Goal: Navigation & Orientation: Find specific page/section

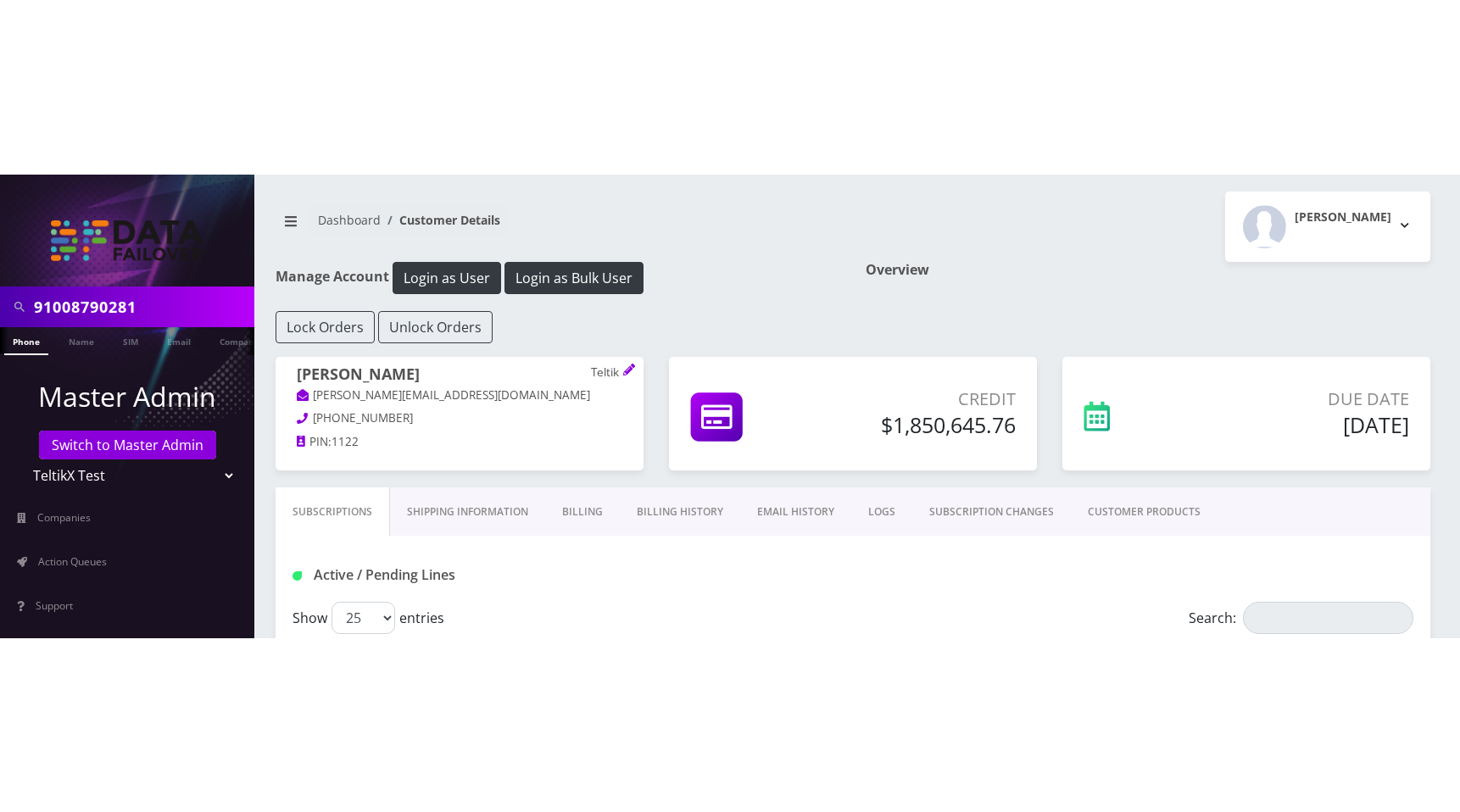
scroll to position [458, 0]
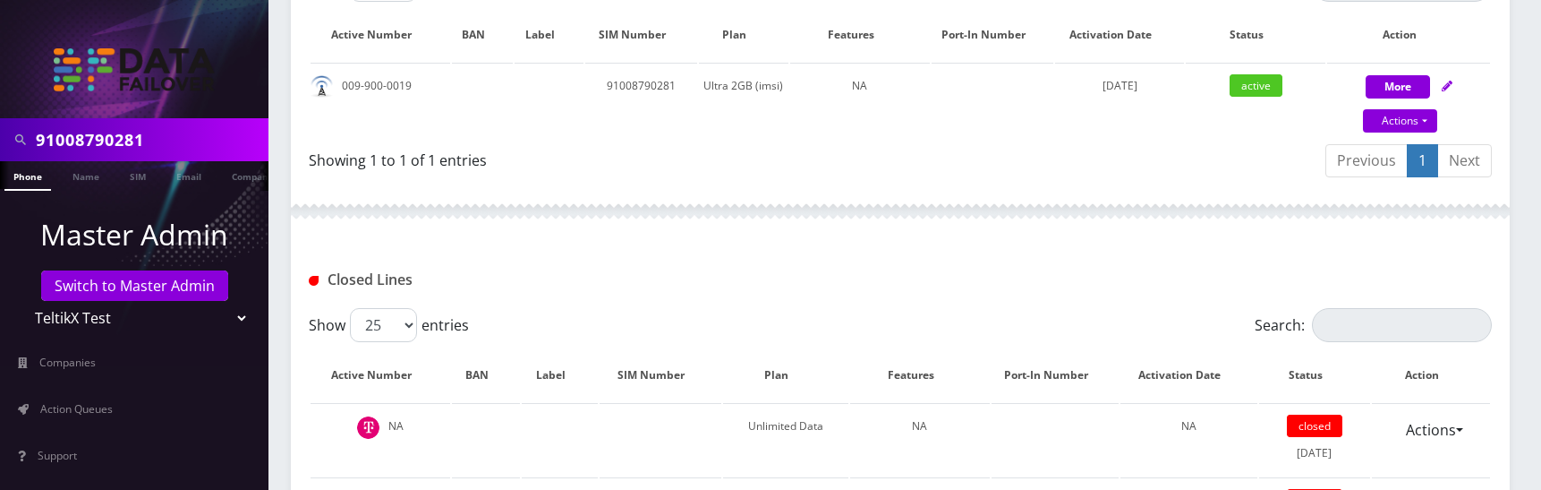
click at [955, 167] on div "Previous 1 Next" at bounding box center [1203, 163] width 578 height 42
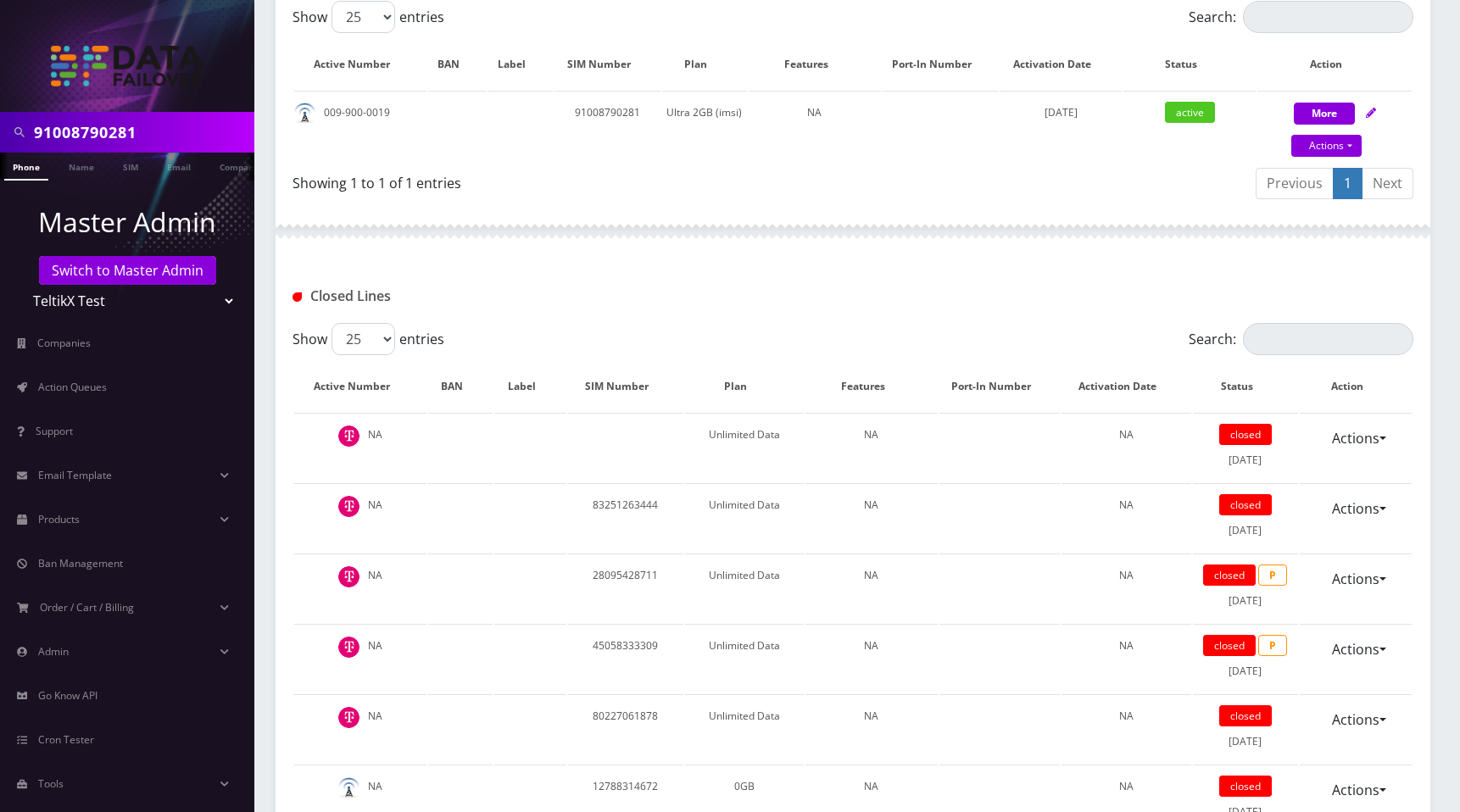
scroll to position [0, 0]
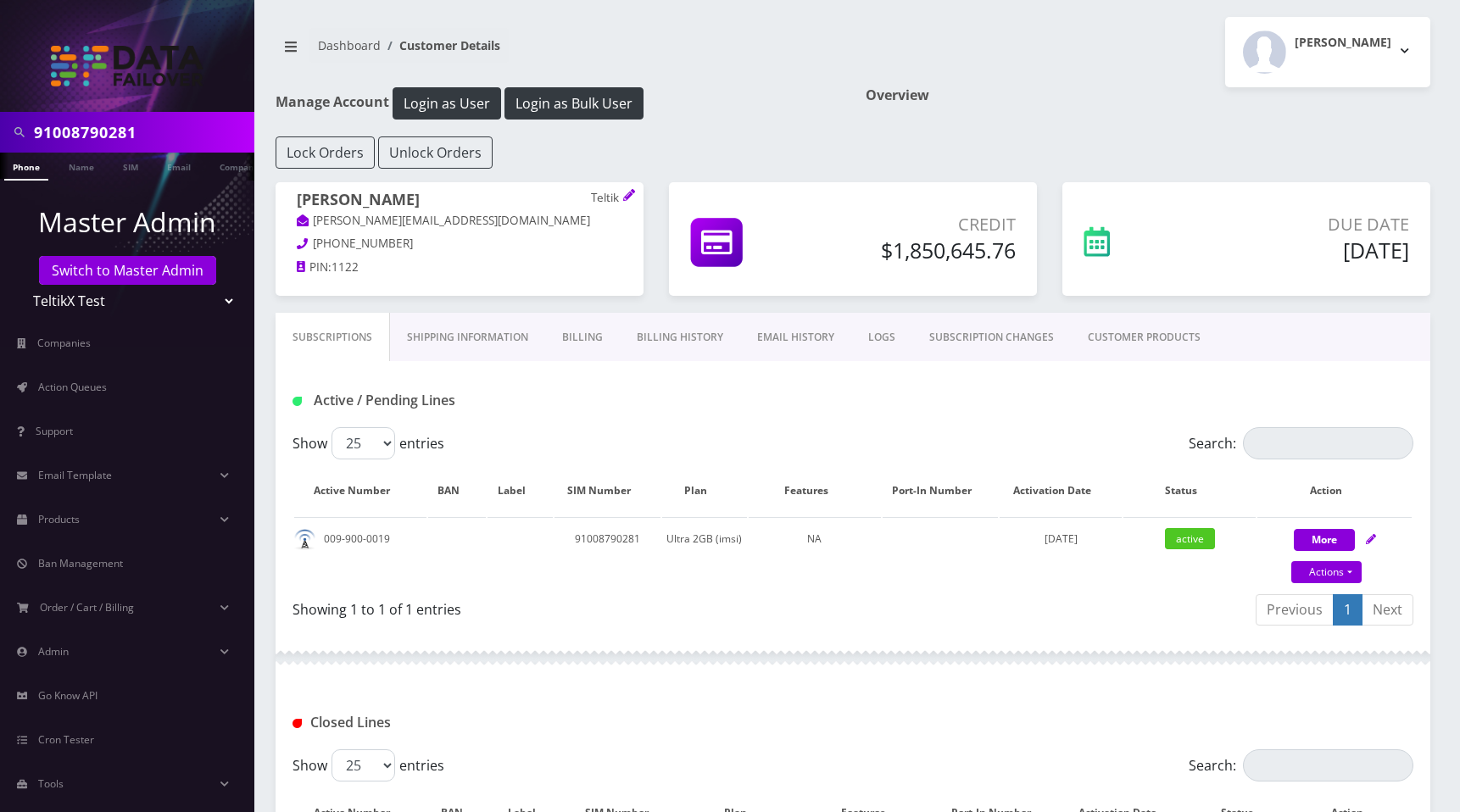
click at [1072, 72] on div "Moshe Gorin Logout" at bounding box center [1147, 52] width 590 height 70
click at [1001, 117] on div "Overview" at bounding box center [1147, 112] width 590 height 49
click at [93, 382] on span "Action Queues" at bounding box center [72, 387] width 69 height 14
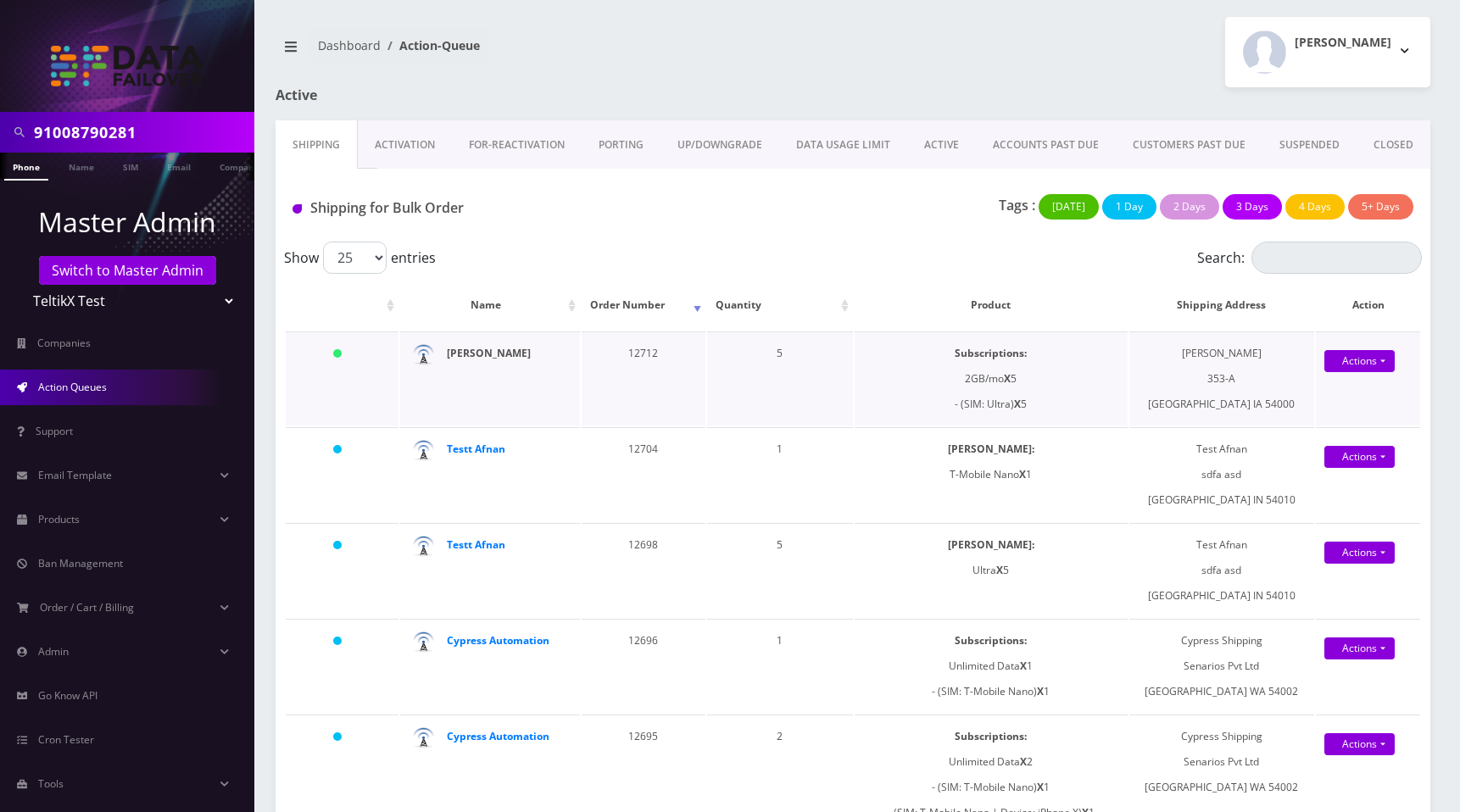
click at [461, 352] on strong "[PERSON_NAME]" at bounding box center [489, 352] width 84 height 14
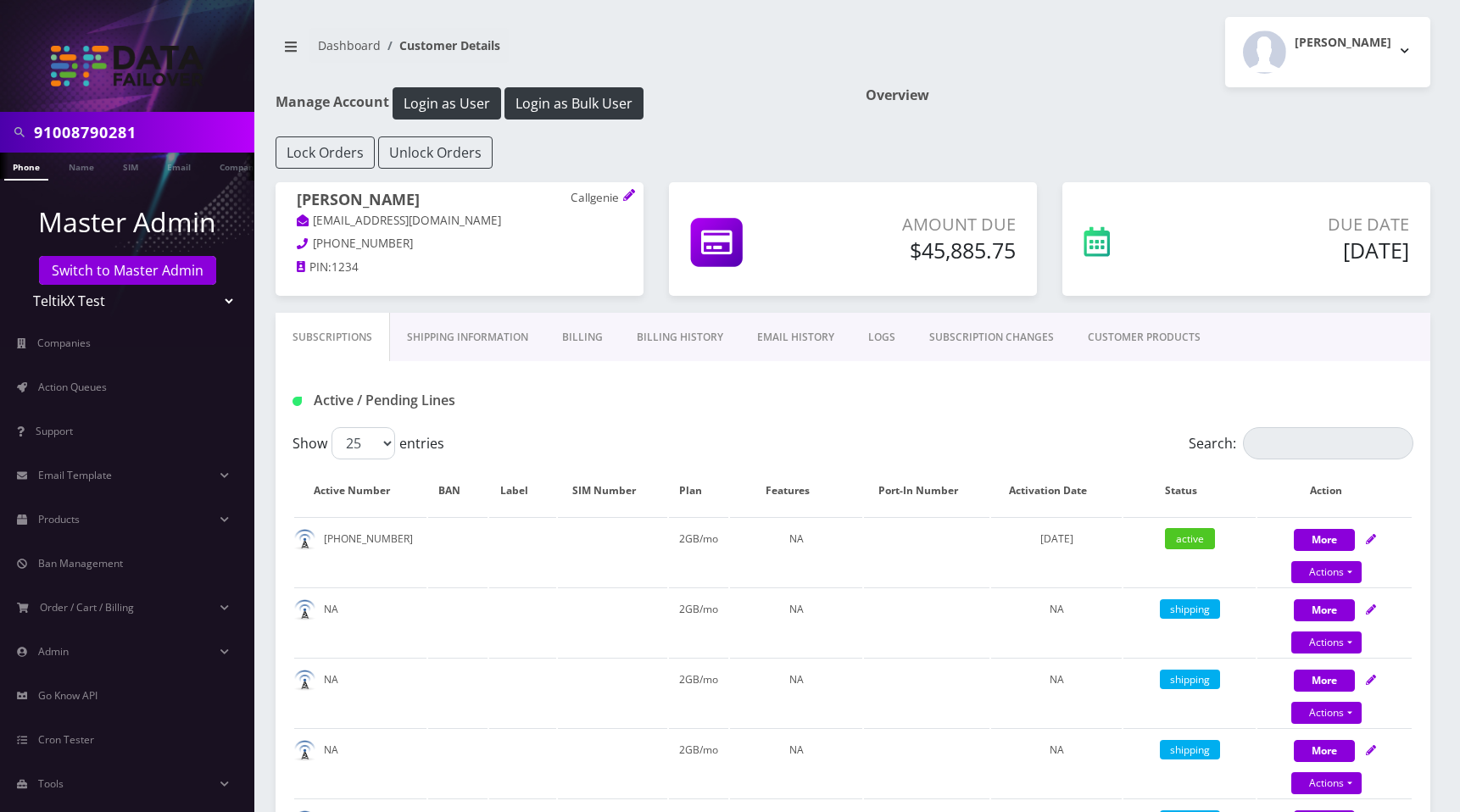
click at [1083, 30] on div "Moshe Gorin Logout" at bounding box center [1147, 52] width 590 height 70
click at [114, 388] on link "Action Queues" at bounding box center [127, 388] width 255 height 36
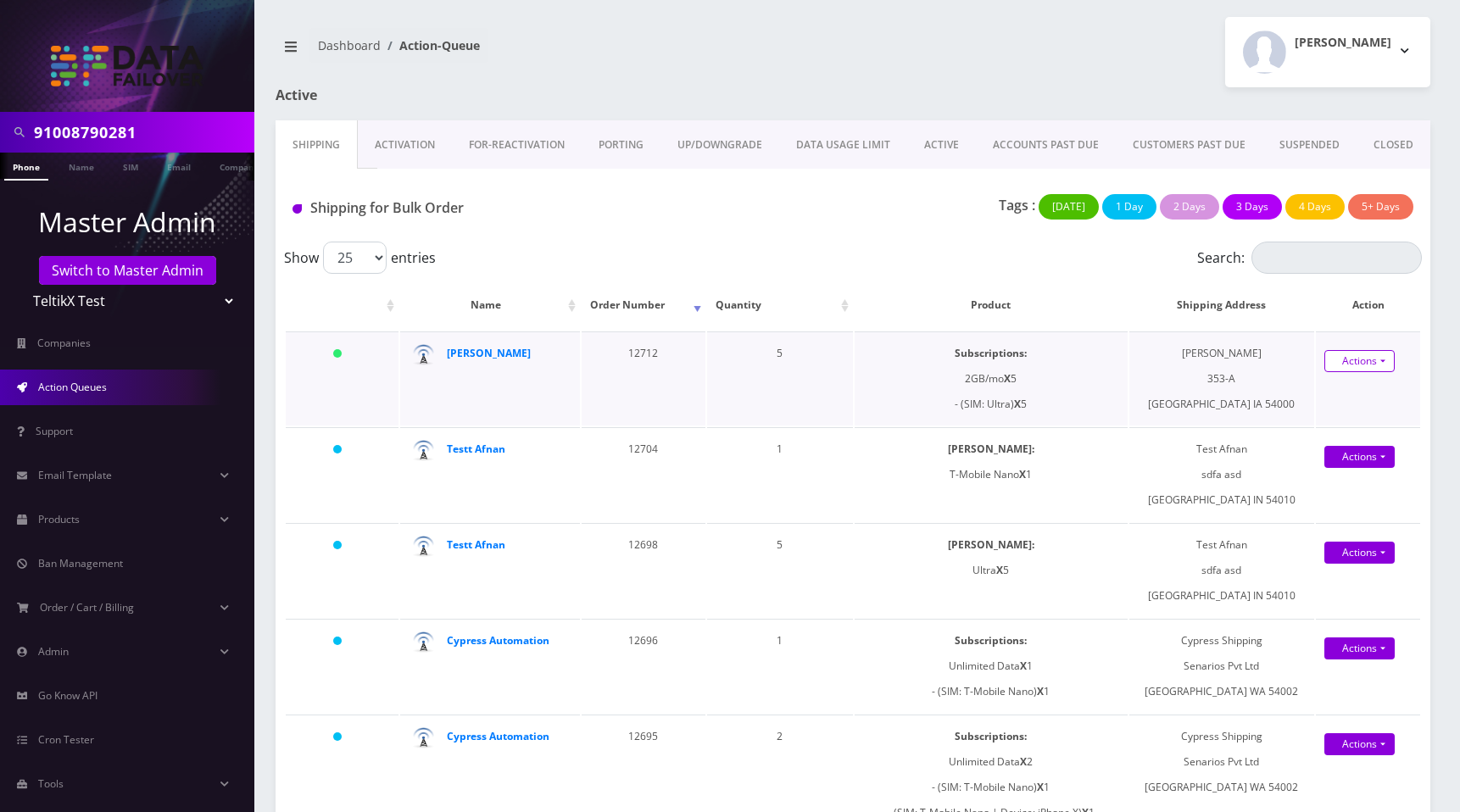
click at [1367, 362] on link "Actions" at bounding box center [1360, 361] width 70 height 22
click at [1054, 239] on div "Shipping for Bulk Order Tags : Today 1 Day 2 Days 3 Days 4 Days 5+ Days" at bounding box center [853, 205] width 1155 height 73
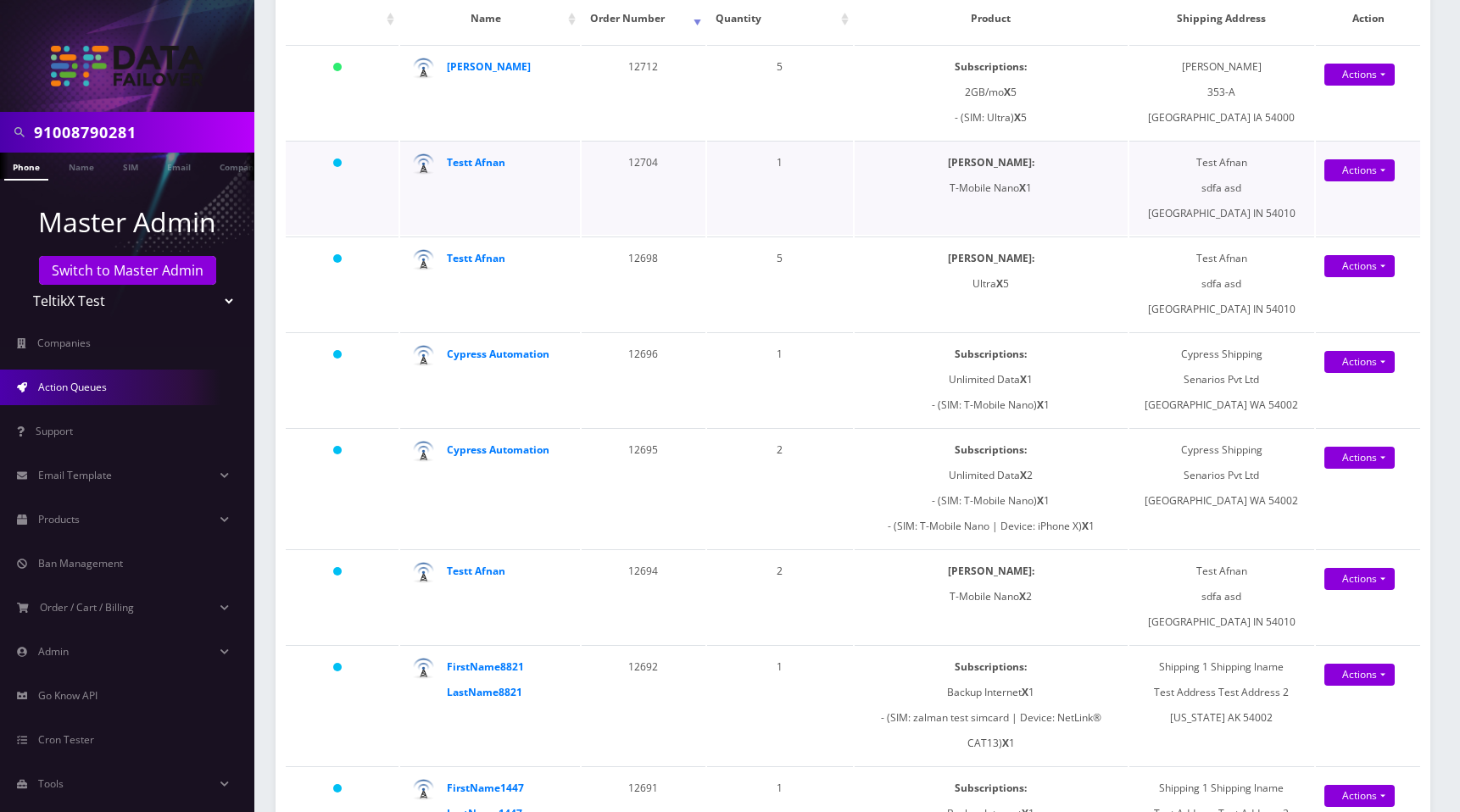
scroll to position [964, 0]
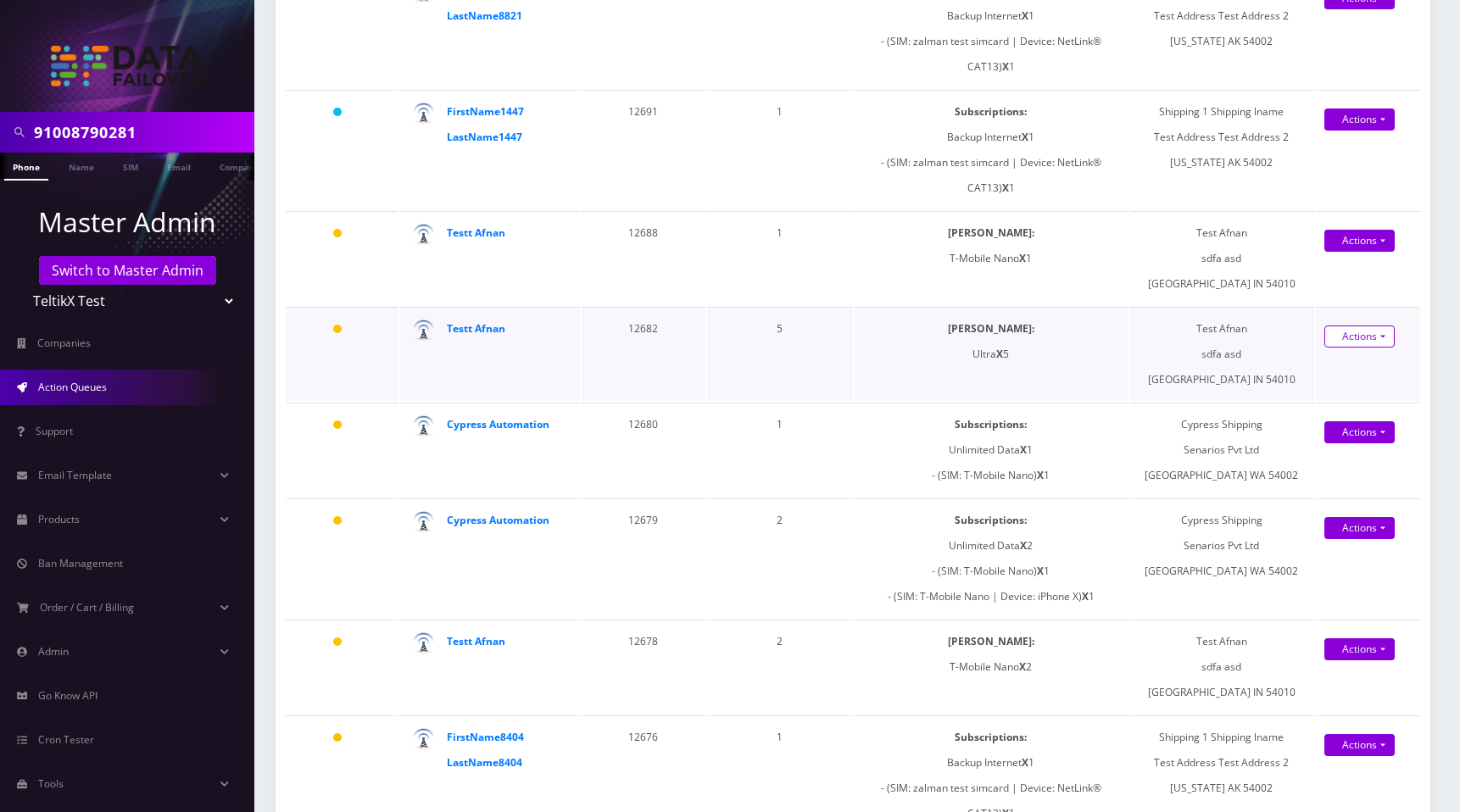
click at [1362, 337] on link "Actions" at bounding box center [1360, 336] width 70 height 22
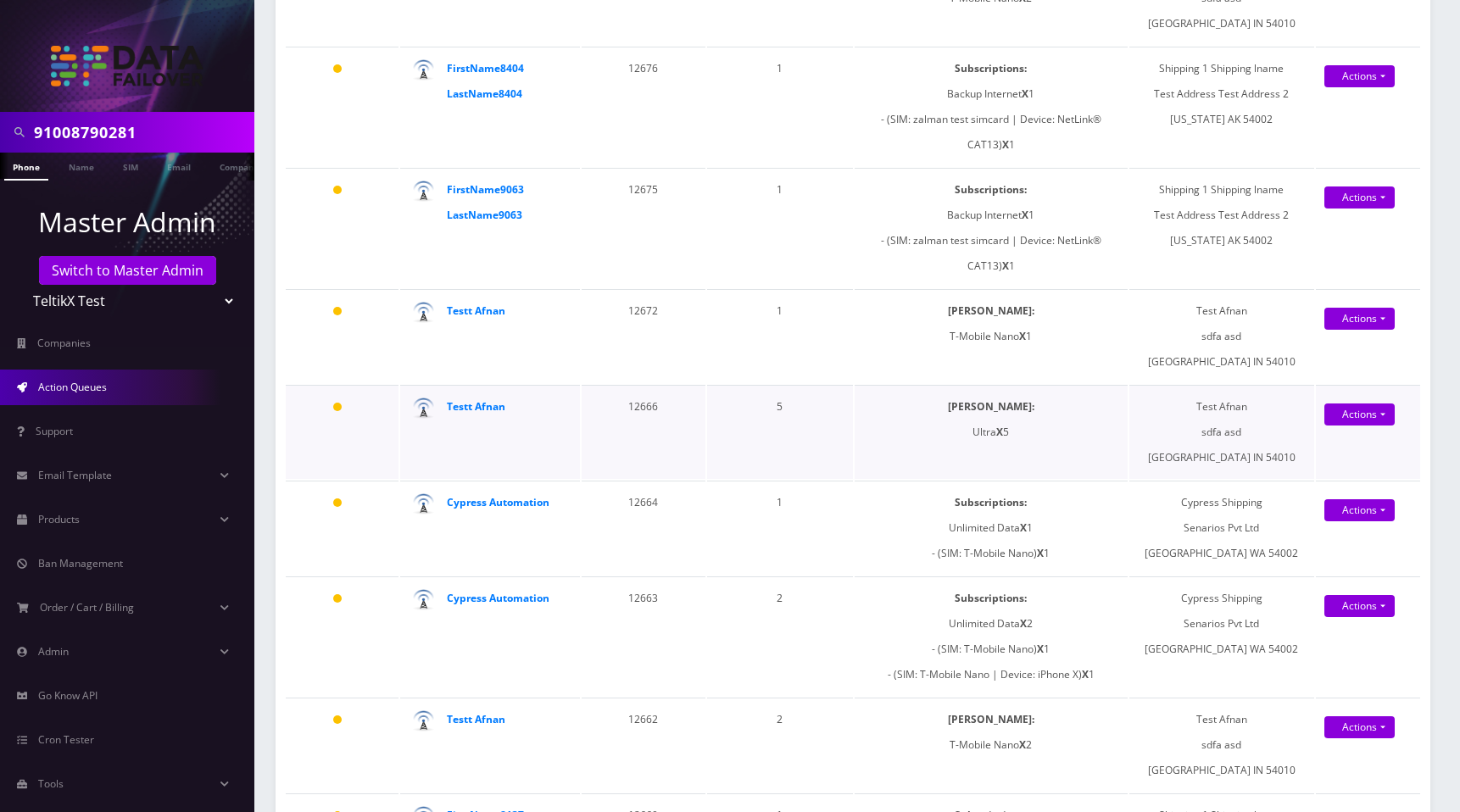
scroll to position [1767, 0]
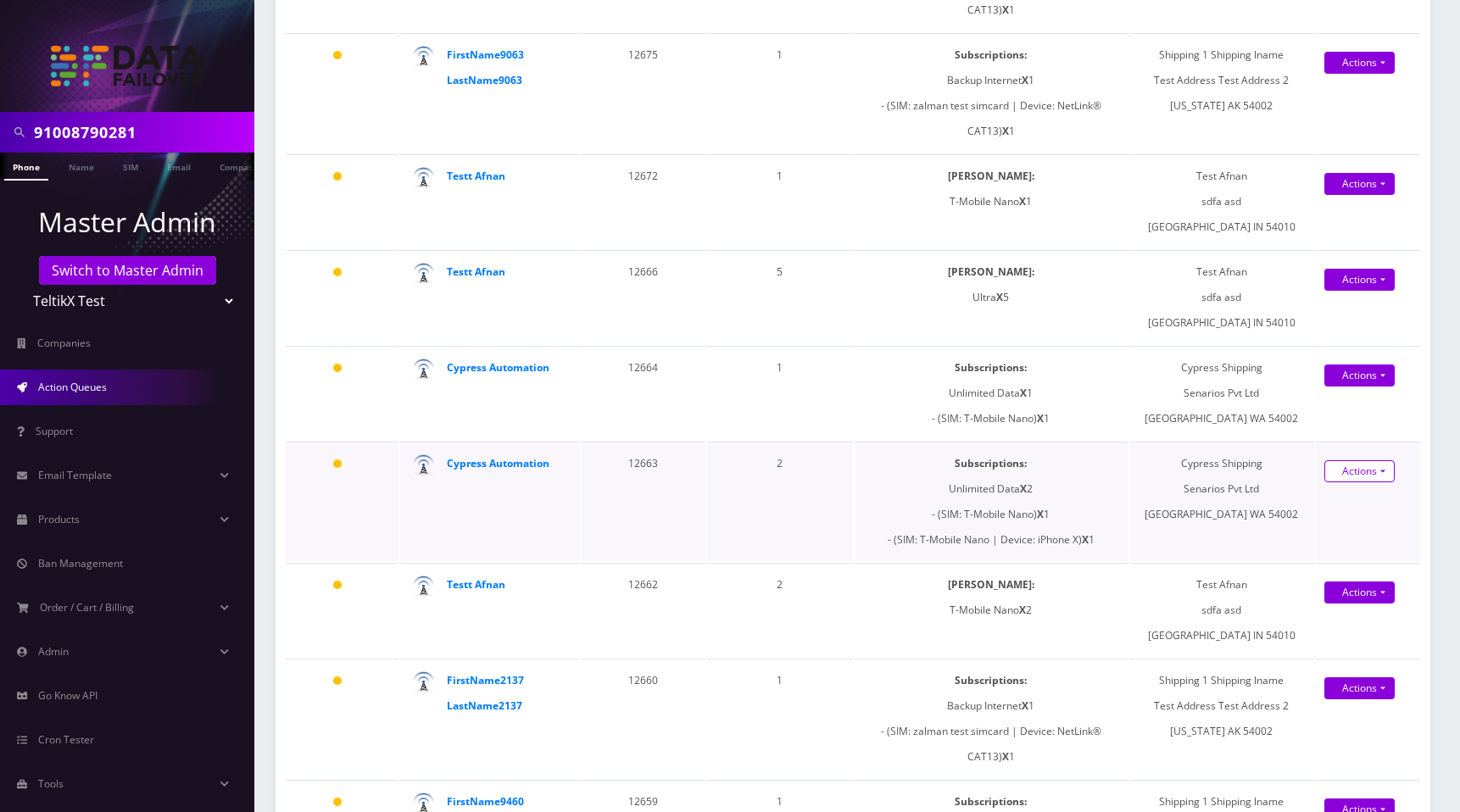
click at [1358, 473] on link "Actions" at bounding box center [1360, 471] width 70 height 22
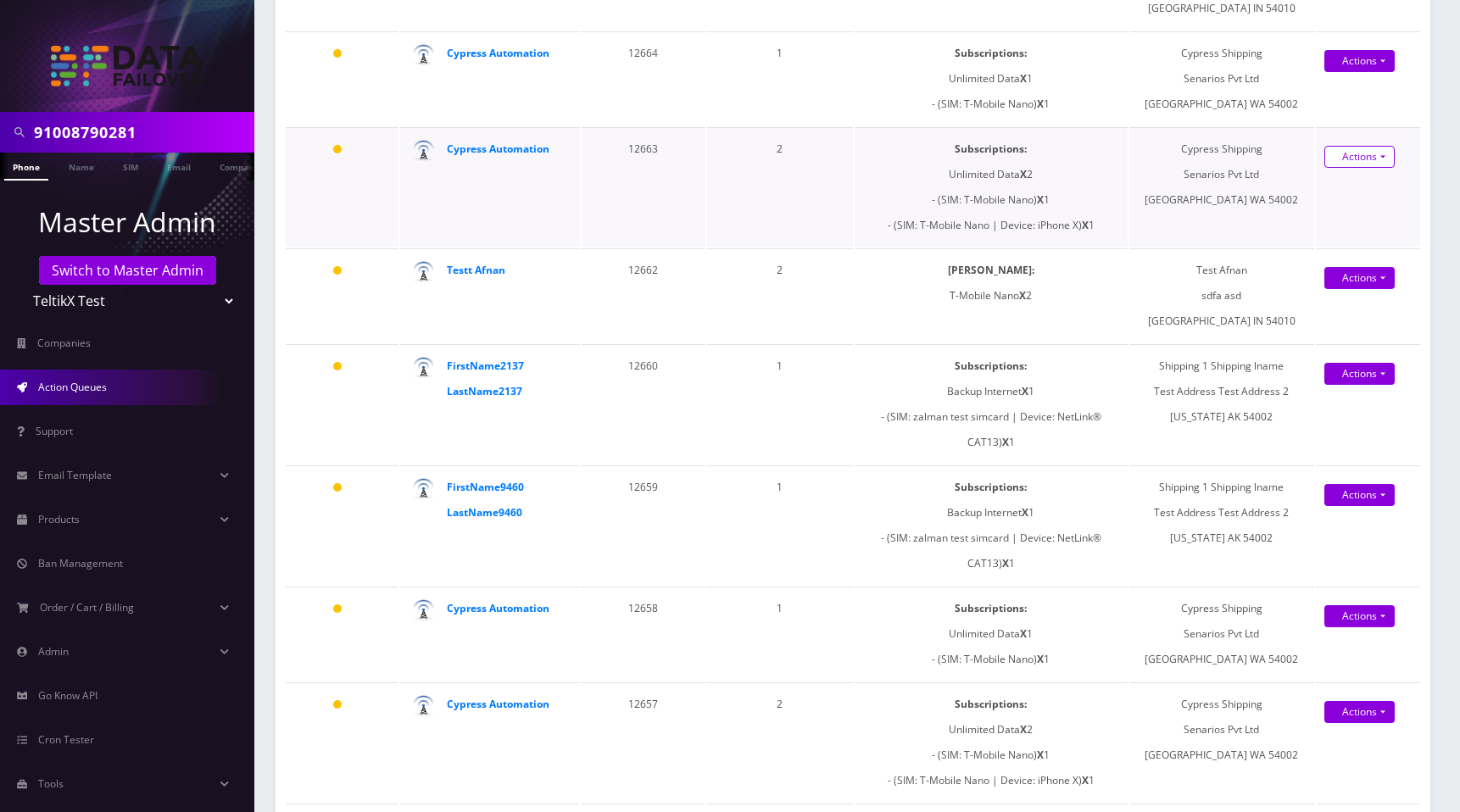
scroll to position [2231, 0]
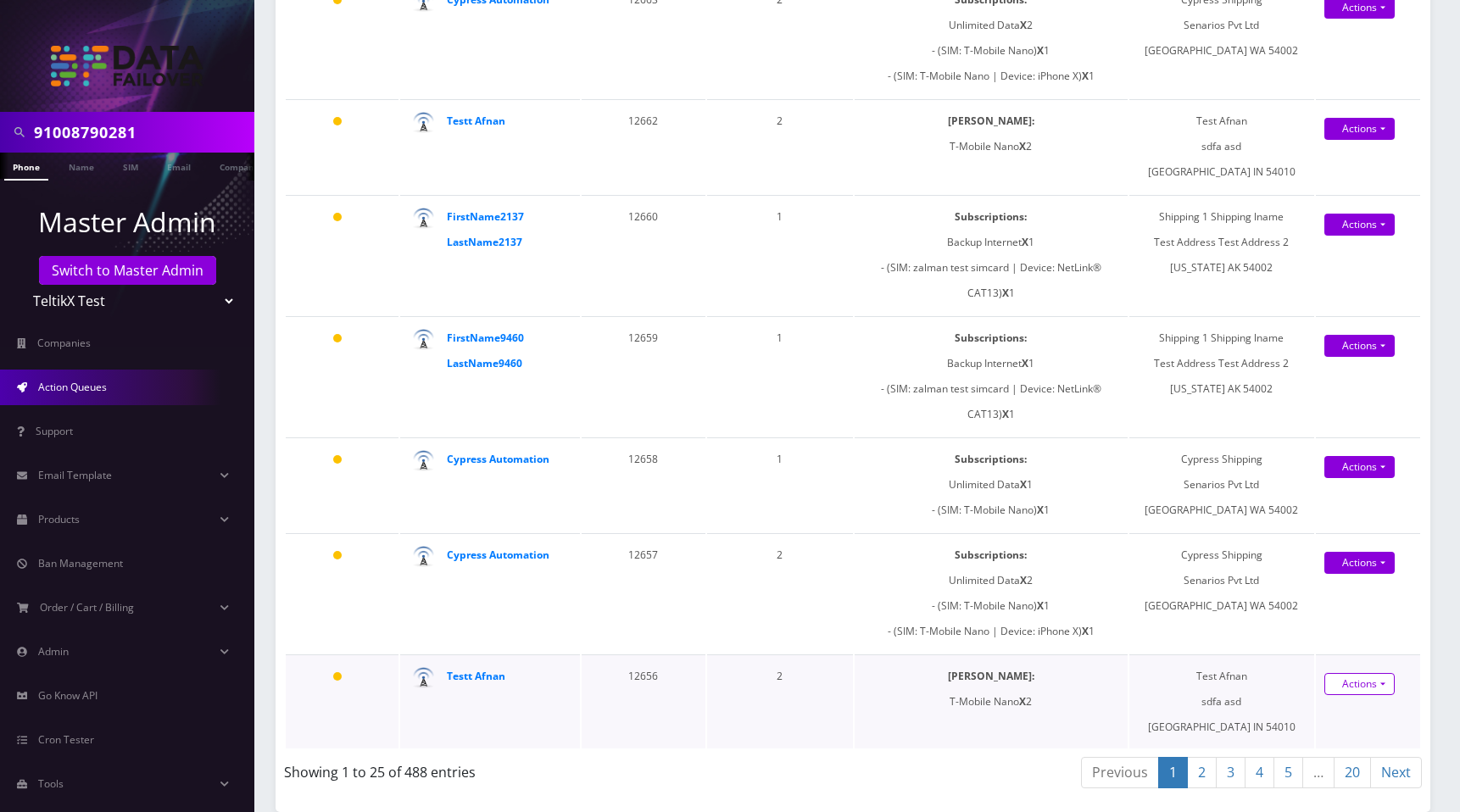
click at [1376, 685] on link "Actions" at bounding box center [1360, 684] width 70 height 22
click at [1357, 778] on link "20" at bounding box center [1352, 772] width 37 height 31
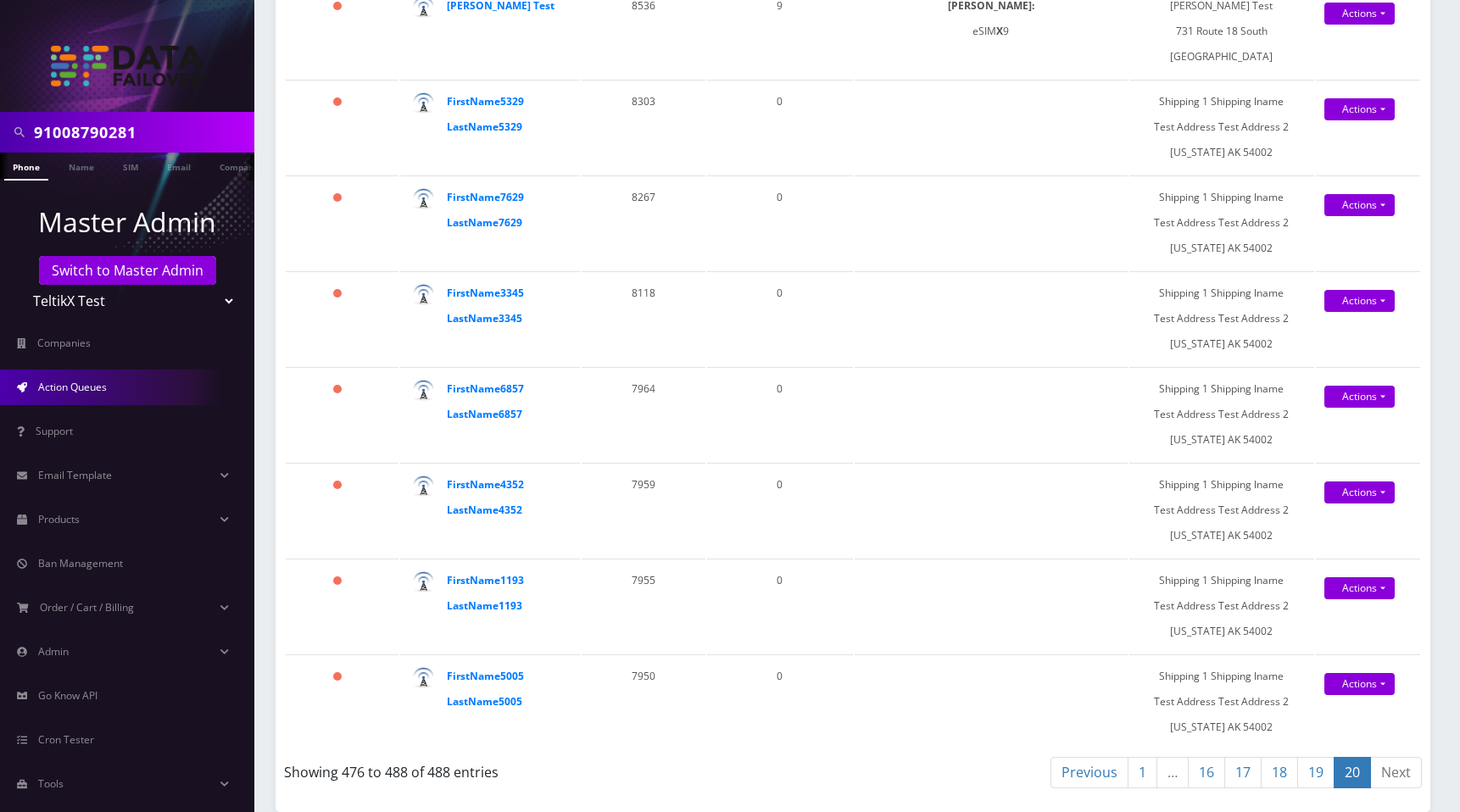
scroll to position [827, 0]
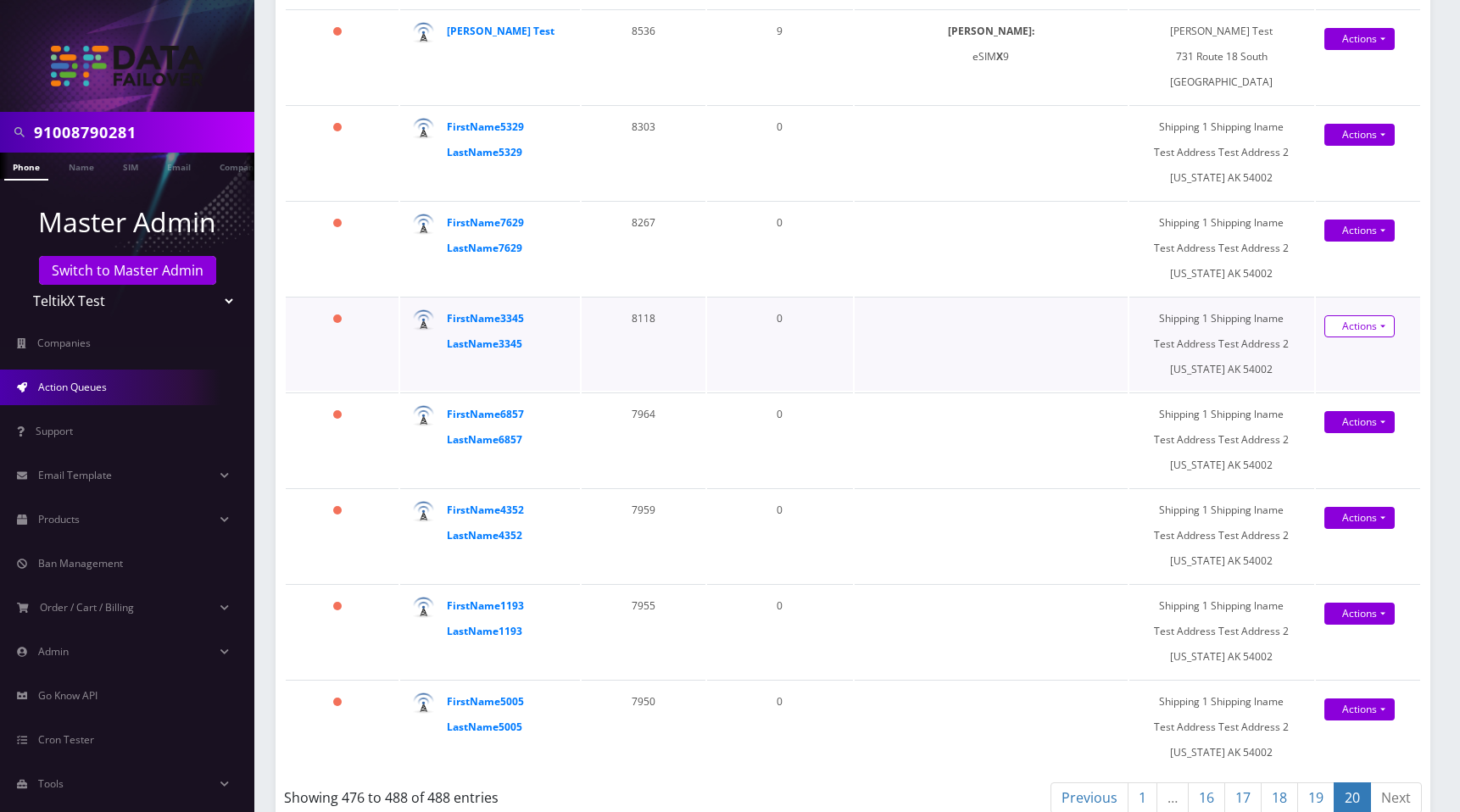
click at [1372, 316] on link "Actions" at bounding box center [1360, 326] width 70 height 22
click at [1352, 411] on link "Actions" at bounding box center [1360, 422] width 70 height 22
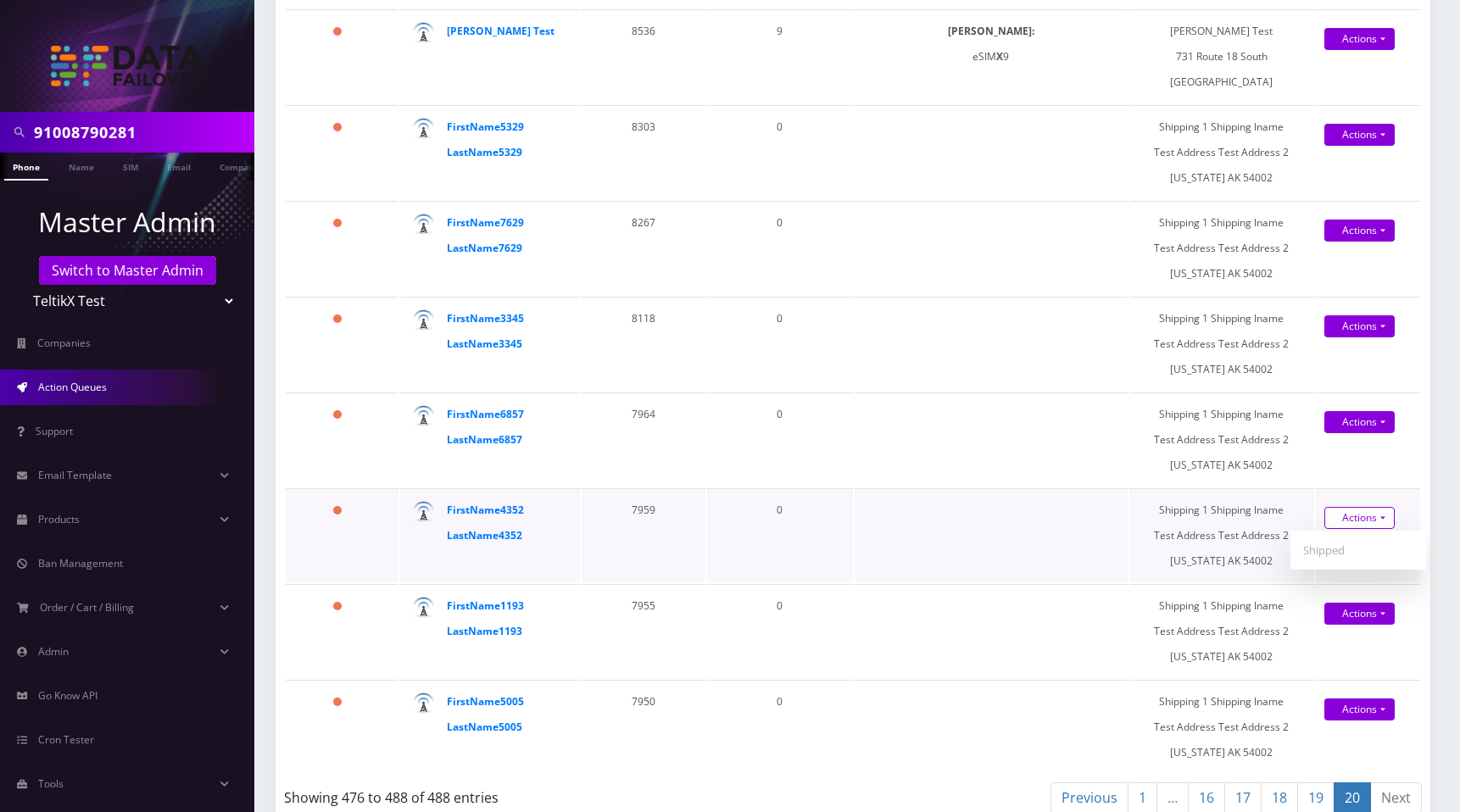
click at [1361, 507] on link "Actions" at bounding box center [1360, 517] width 70 height 22
click at [1359, 603] on link "Actions" at bounding box center [1360, 613] width 70 height 22
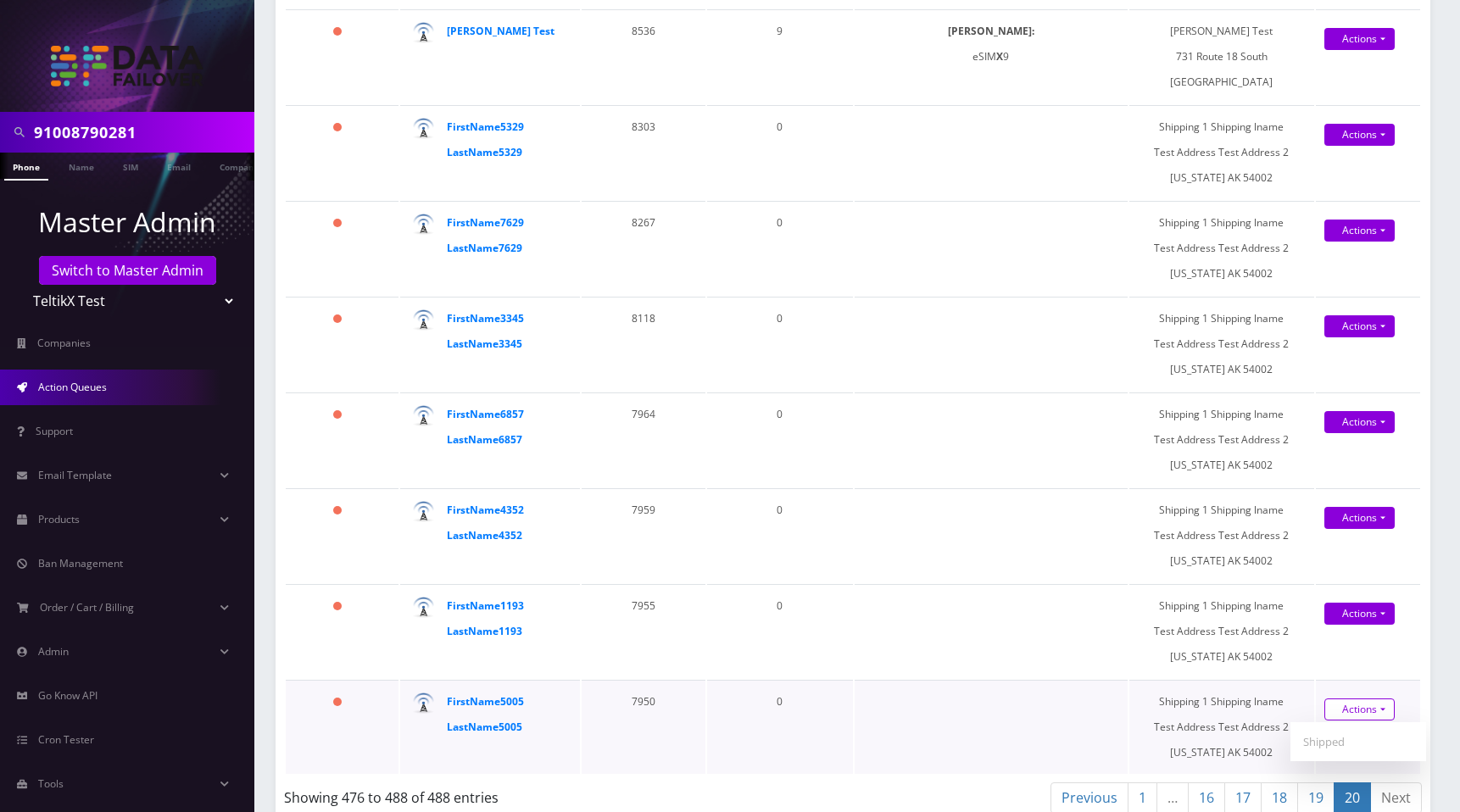
click at [1370, 699] on link "Actions" at bounding box center [1360, 710] width 70 height 22
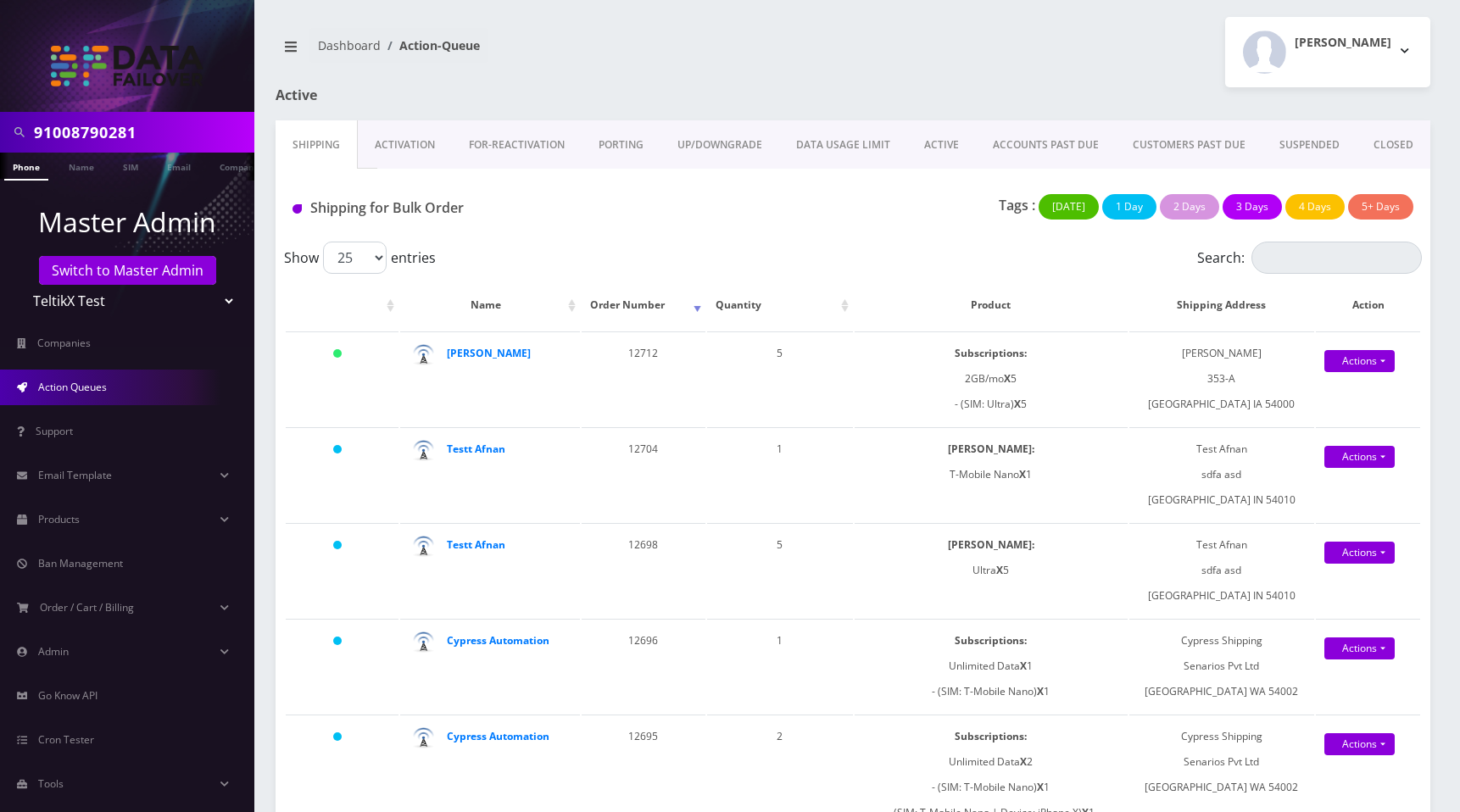
click at [820, 71] on nav "Dashboard Action-Queue" at bounding box center [558, 52] width 565 height 48
click at [917, 145] on link "ACTIVE" at bounding box center [942, 145] width 69 height 49
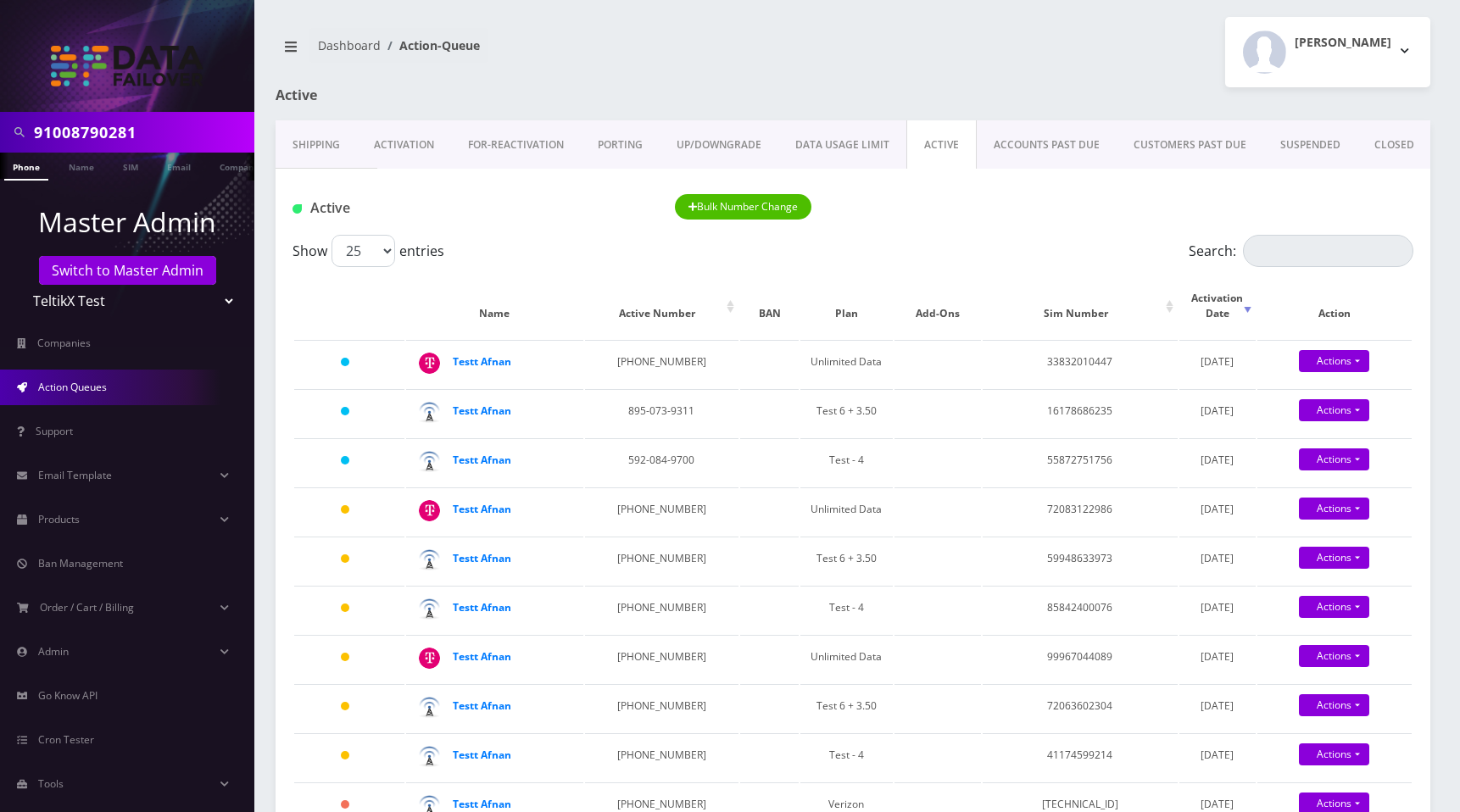
click at [1037, 153] on link "ACCOUNTS PAST DUE" at bounding box center [1047, 145] width 140 height 49
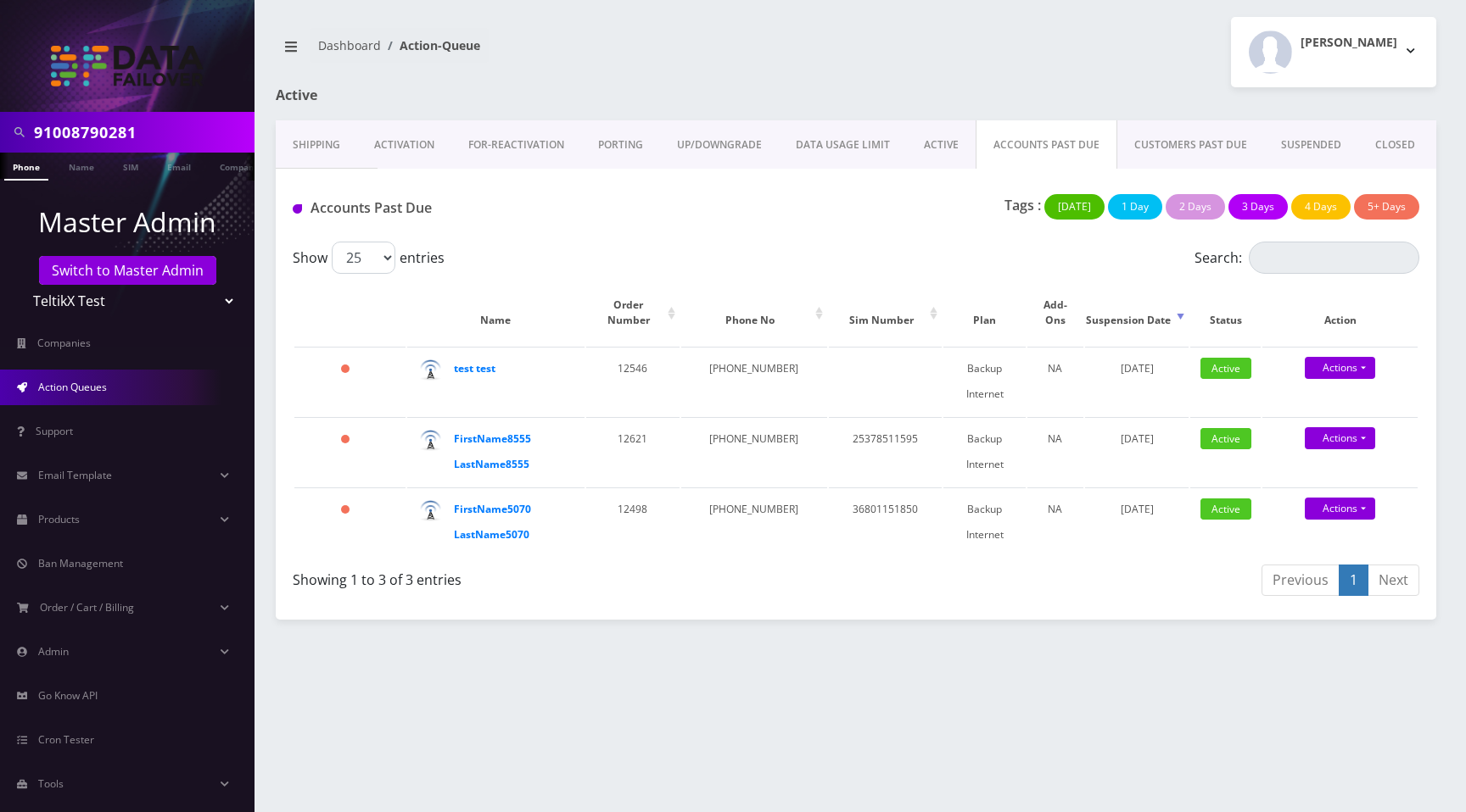
click at [1185, 146] on link "CUSTOMERS PAST DUE" at bounding box center [1190, 145] width 147 height 49
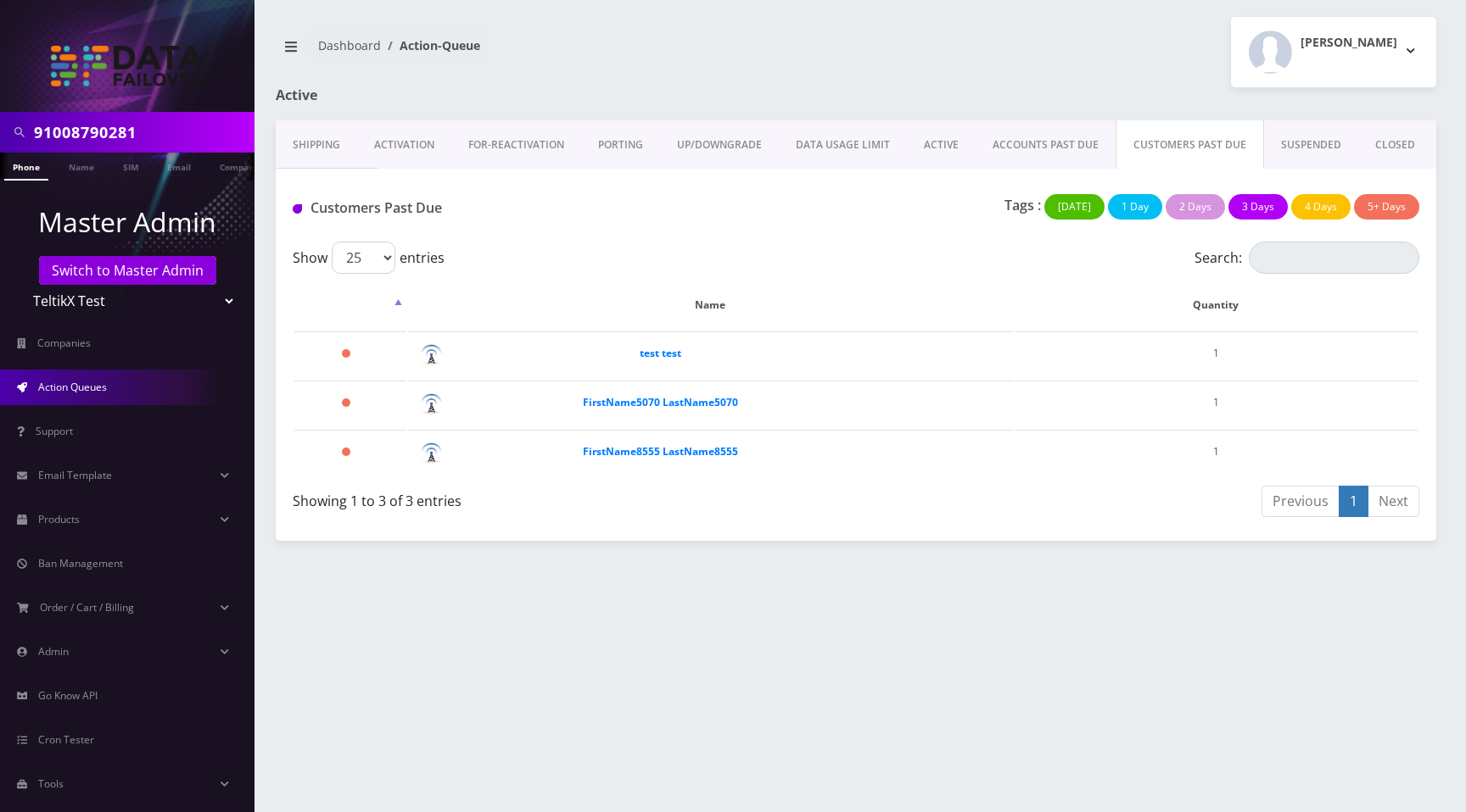
click at [1306, 148] on link "SUSPENDED" at bounding box center [1311, 145] width 94 height 49
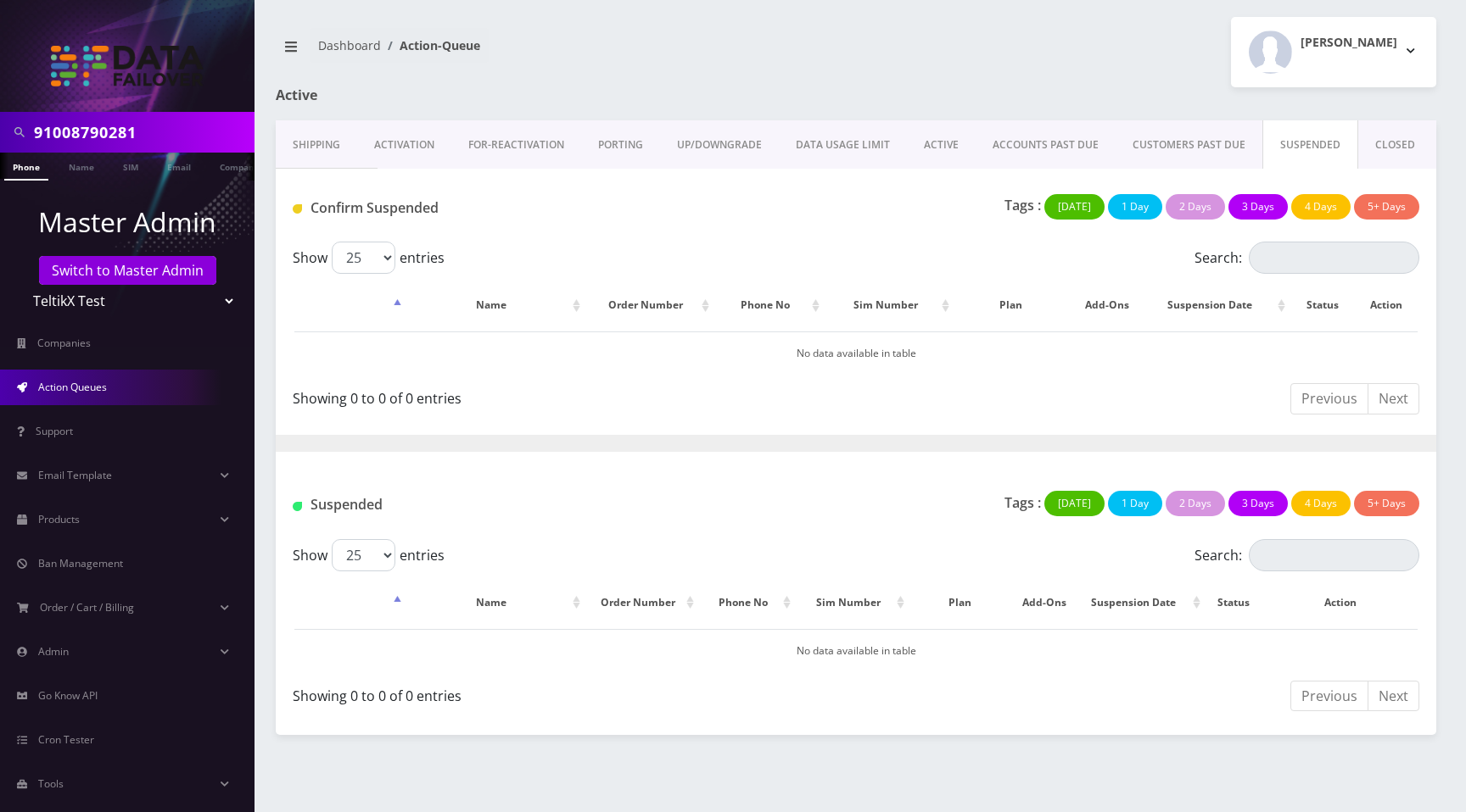
click at [1385, 150] on link "CLOSED" at bounding box center [1395, 145] width 74 height 49
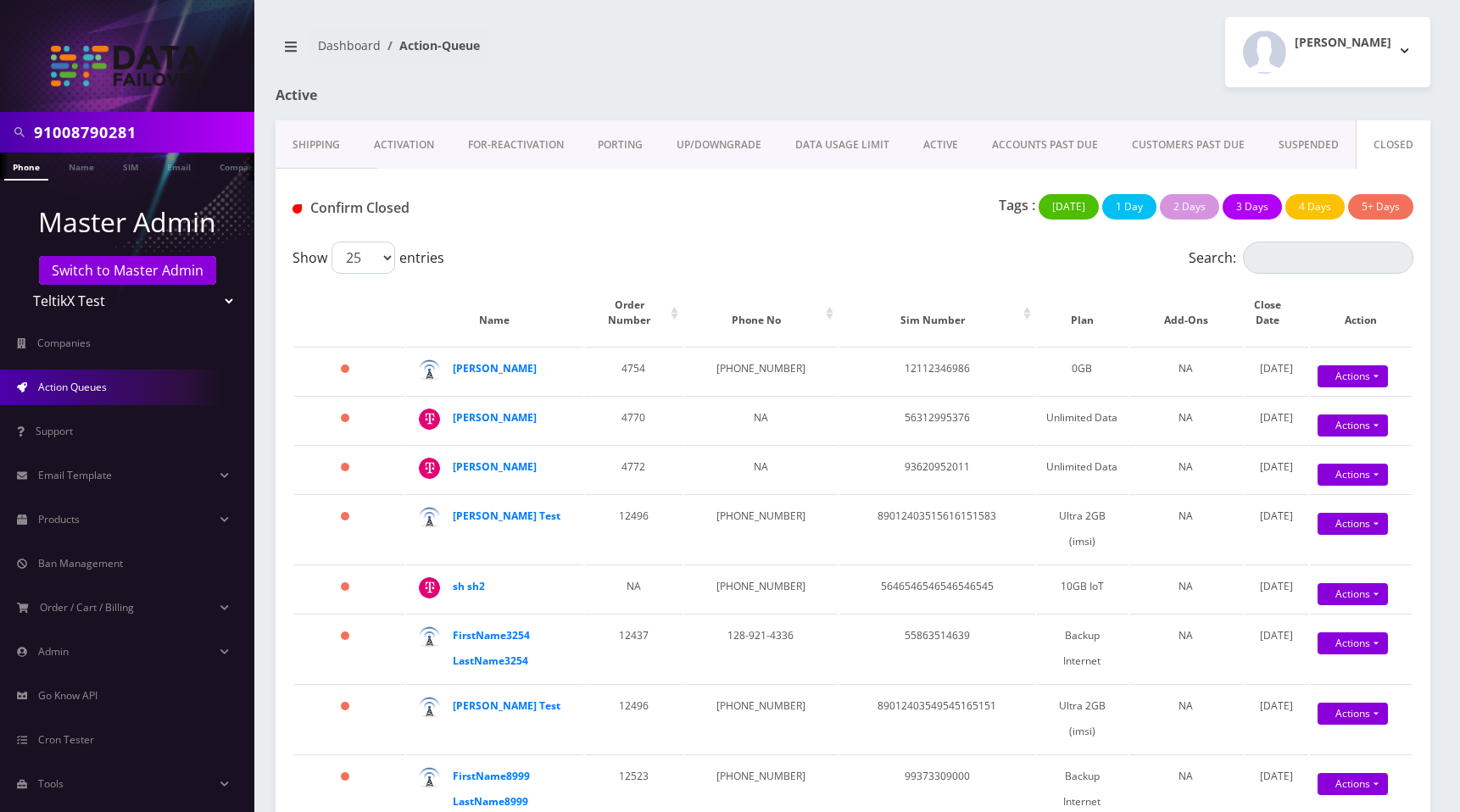
click at [931, 154] on link "ACTIVE" at bounding box center [941, 145] width 69 height 49
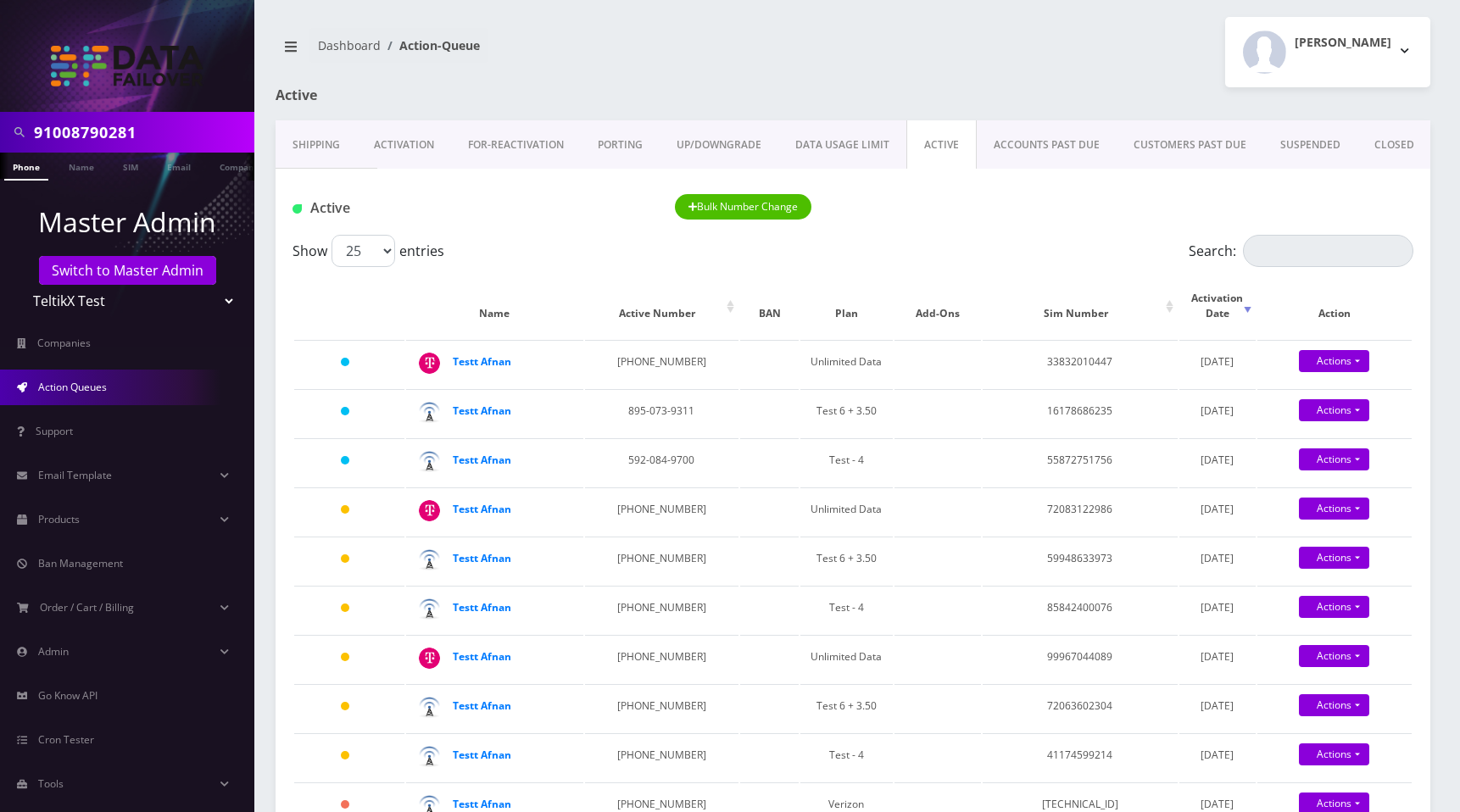
click at [843, 142] on link "DATA USAGE LIMIT" at bounding box center [842, 145] width 128 height 49
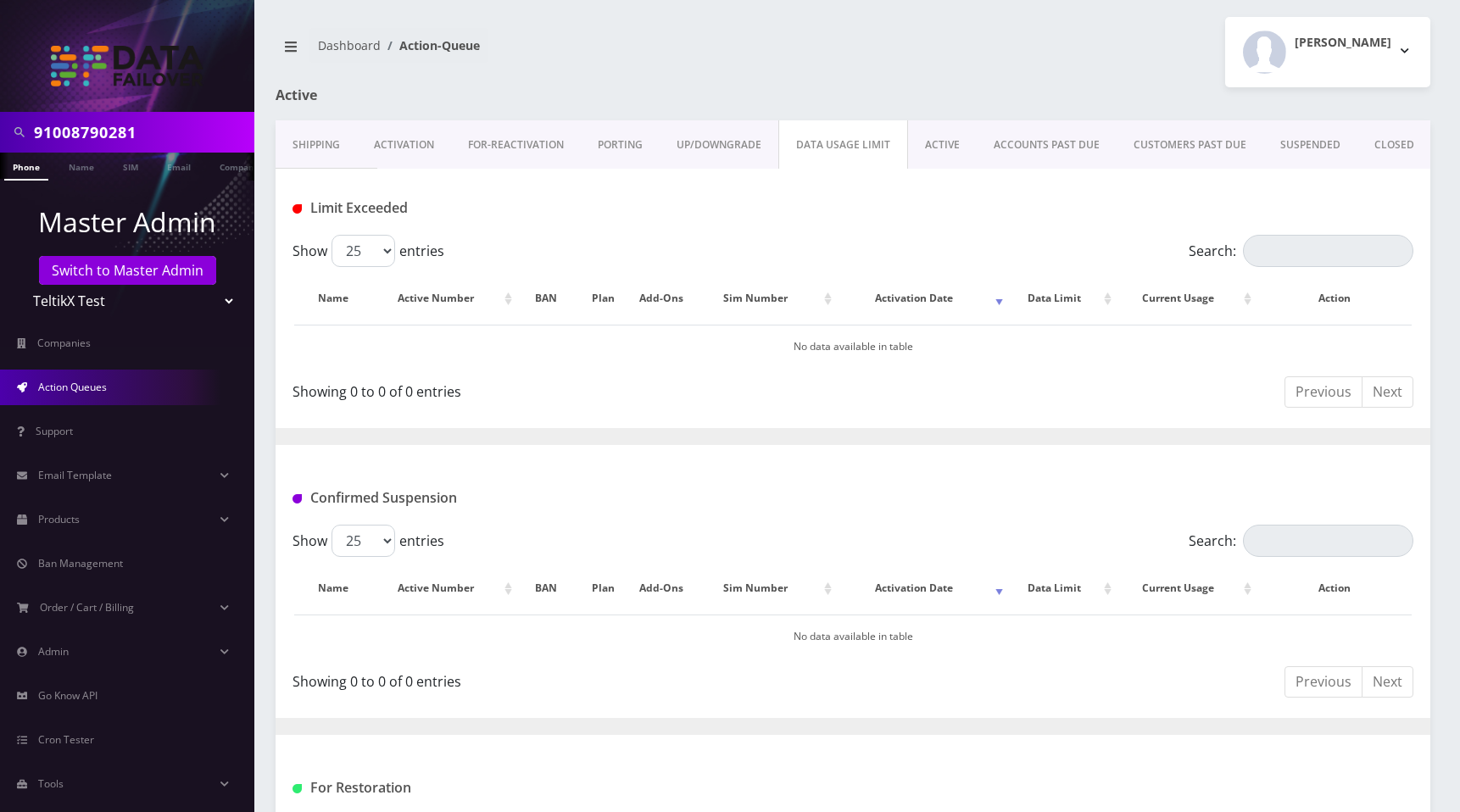
click at [704, 137] on link "UP/DOWNGRADE" at bounding box center [718, 145] width 118 height 49
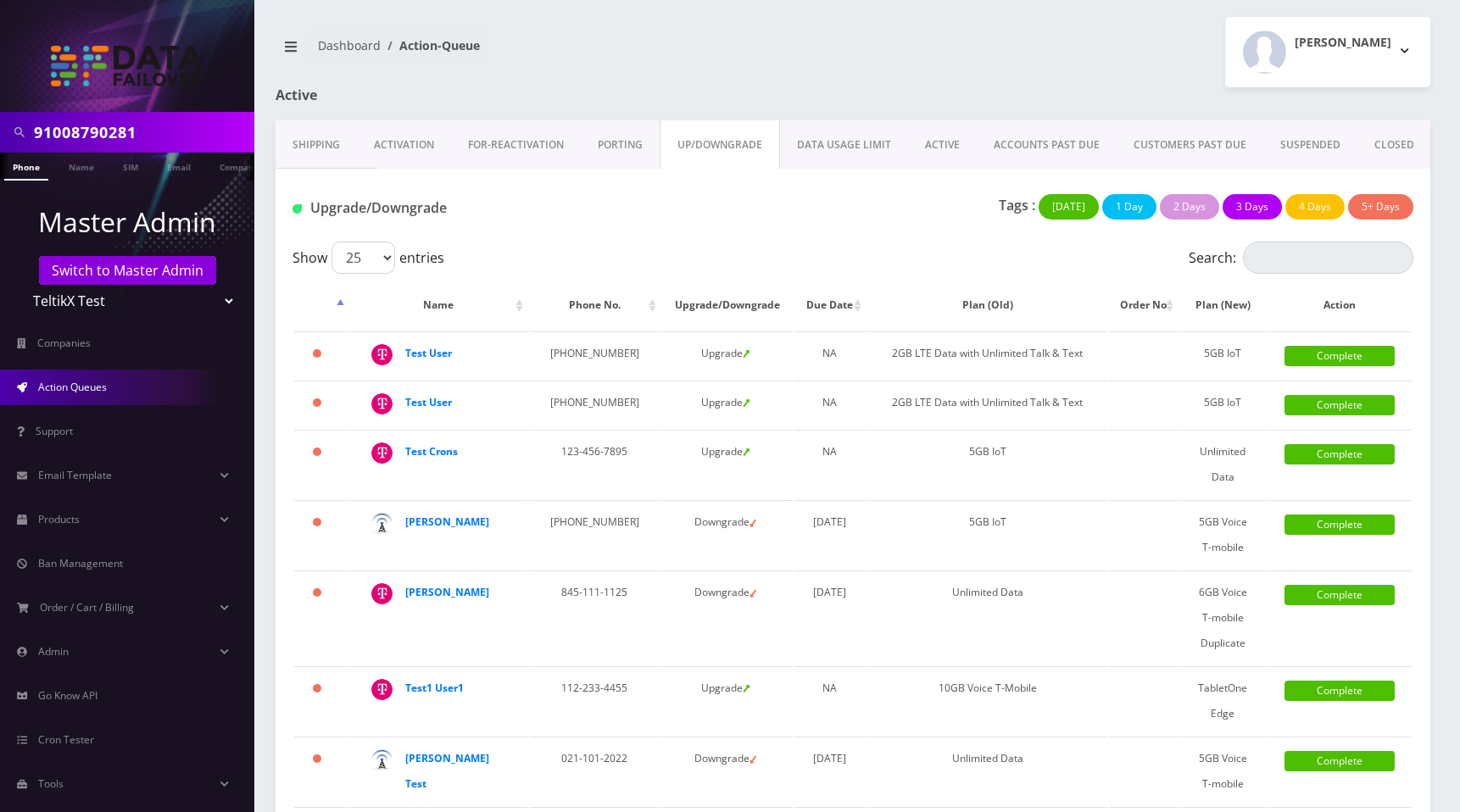
click at [619, 134] on link "PORTING" at bounding box center [620, 145] width 79 height 49
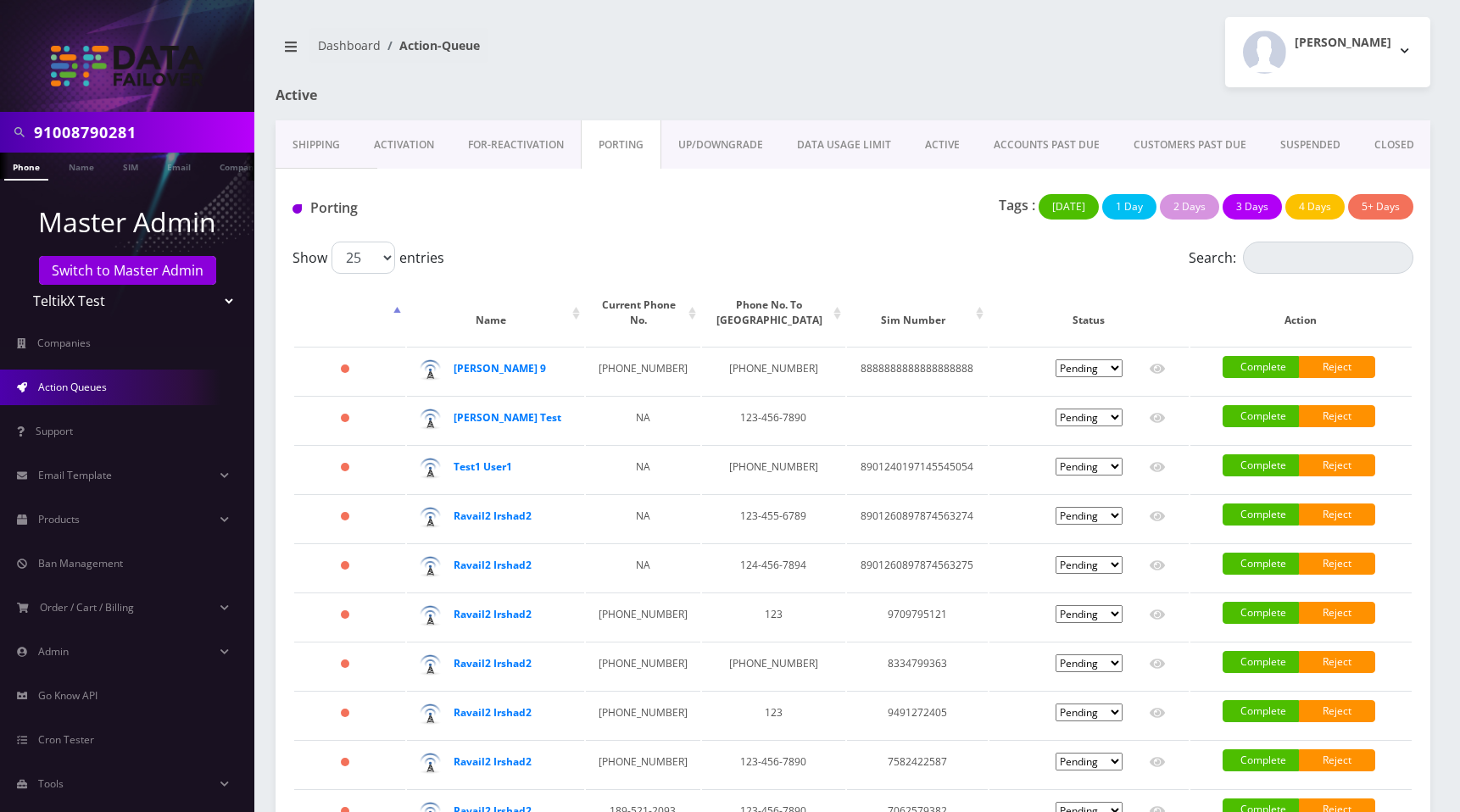
click at [532, 139] on link "FOR-REActivation" at bounding box center [515, 145] width 130 height 49
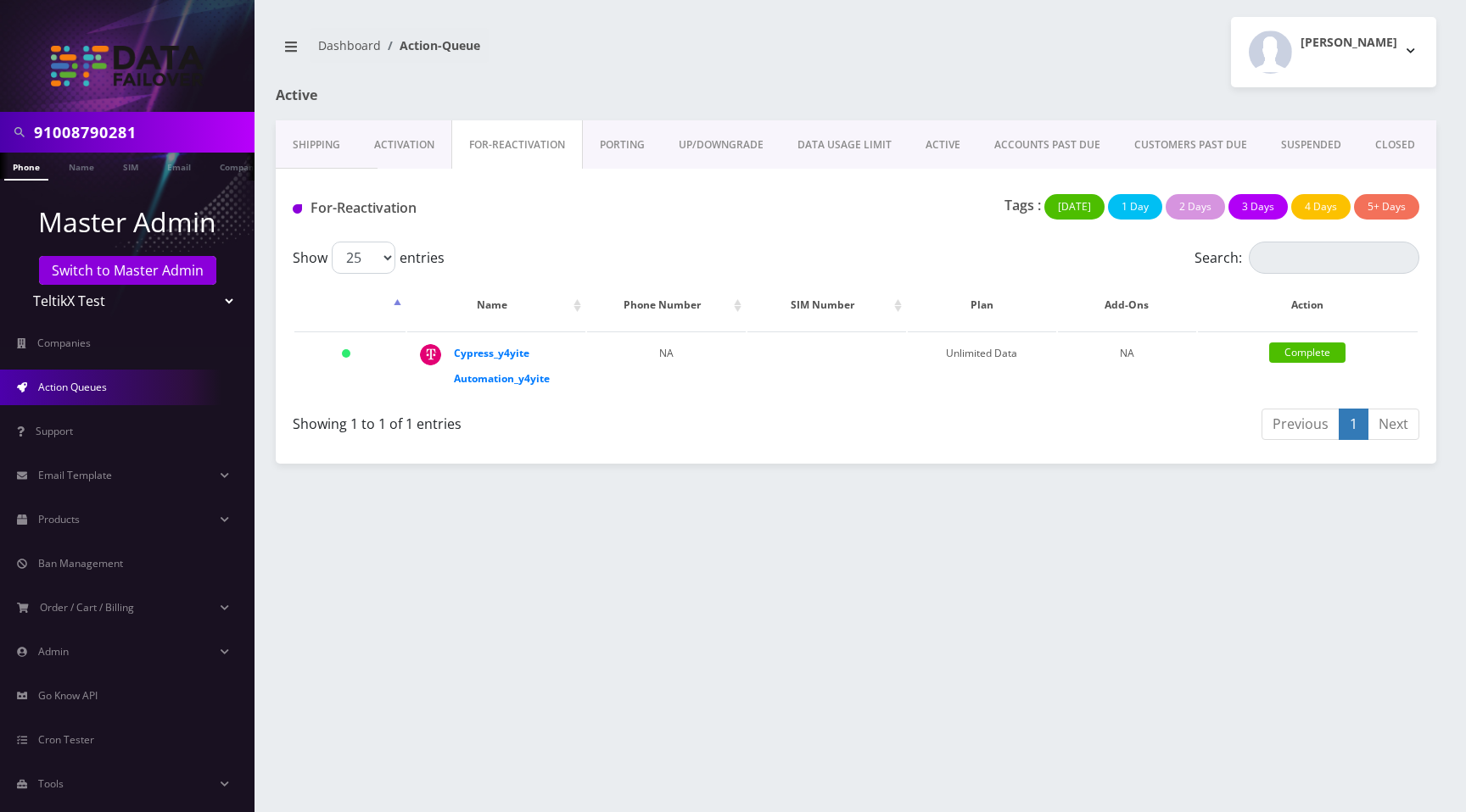
click at [389, 139] on link "Activation" at bounding box center [404, 145] width 94 height 49
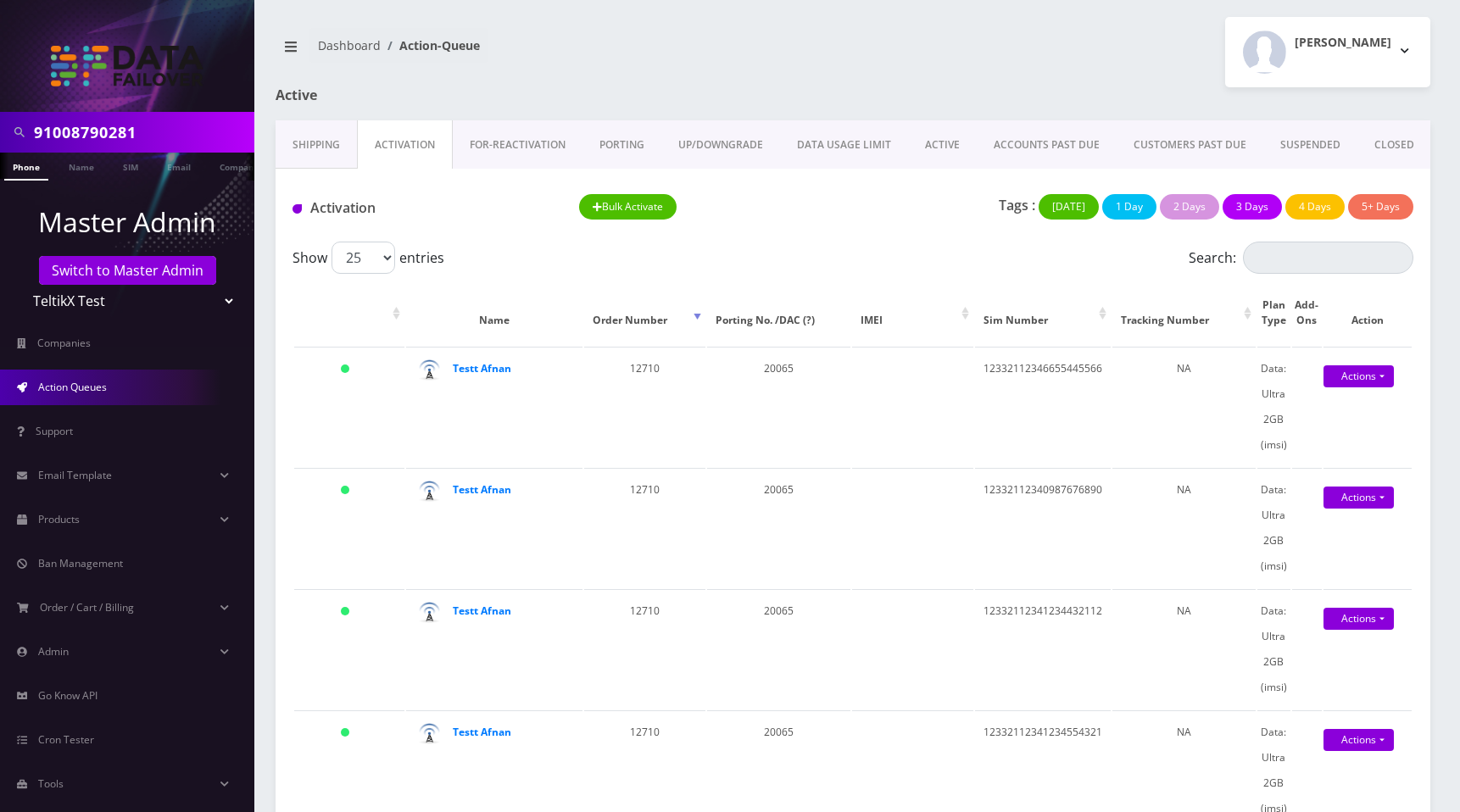
click at [320, 137] on link "Shipping" at bounding box center [316, 145] width 81 height 49
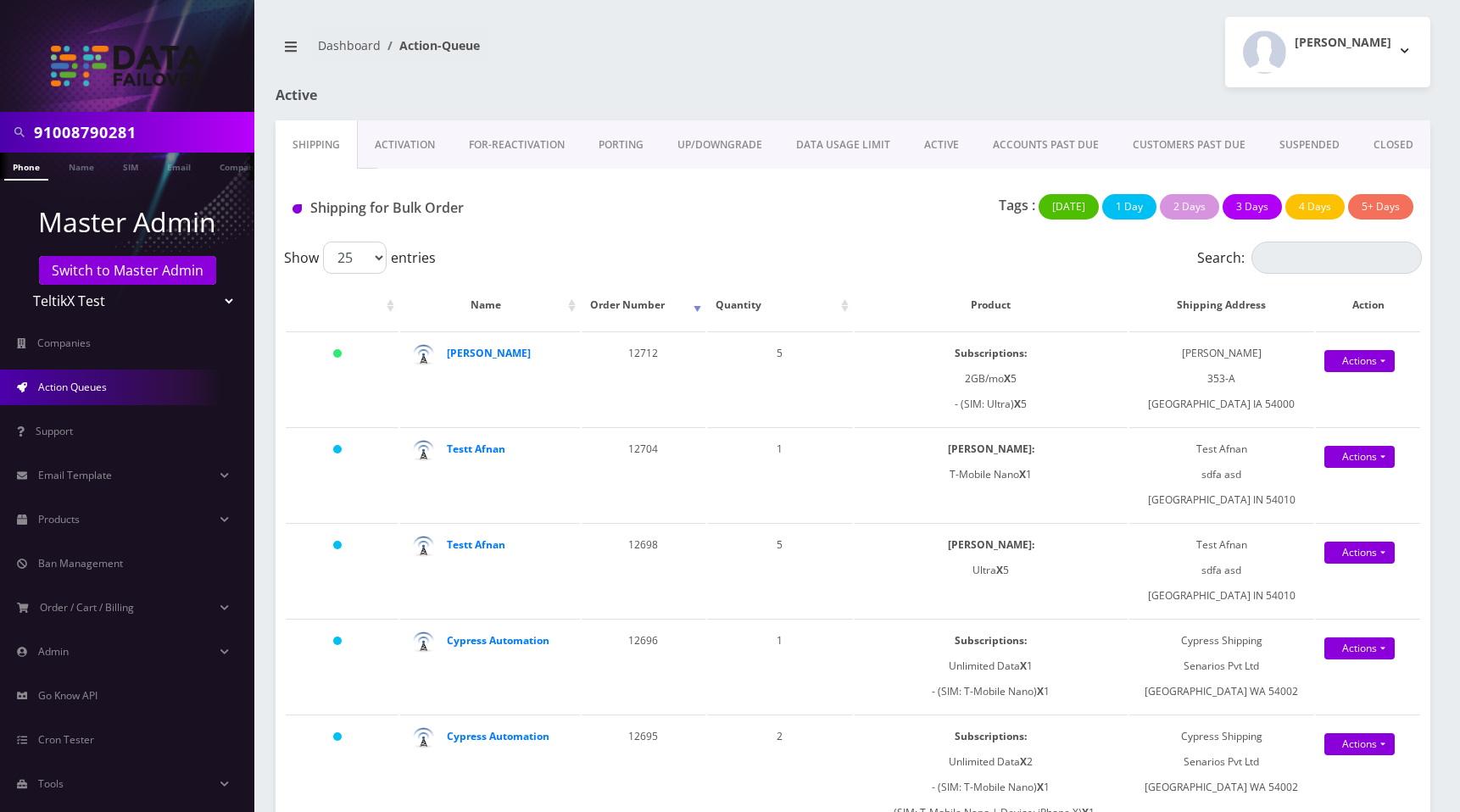
click at [478, 152] on link "FOR-REActivation" at bounding box center [516, 145] width 130 height 49
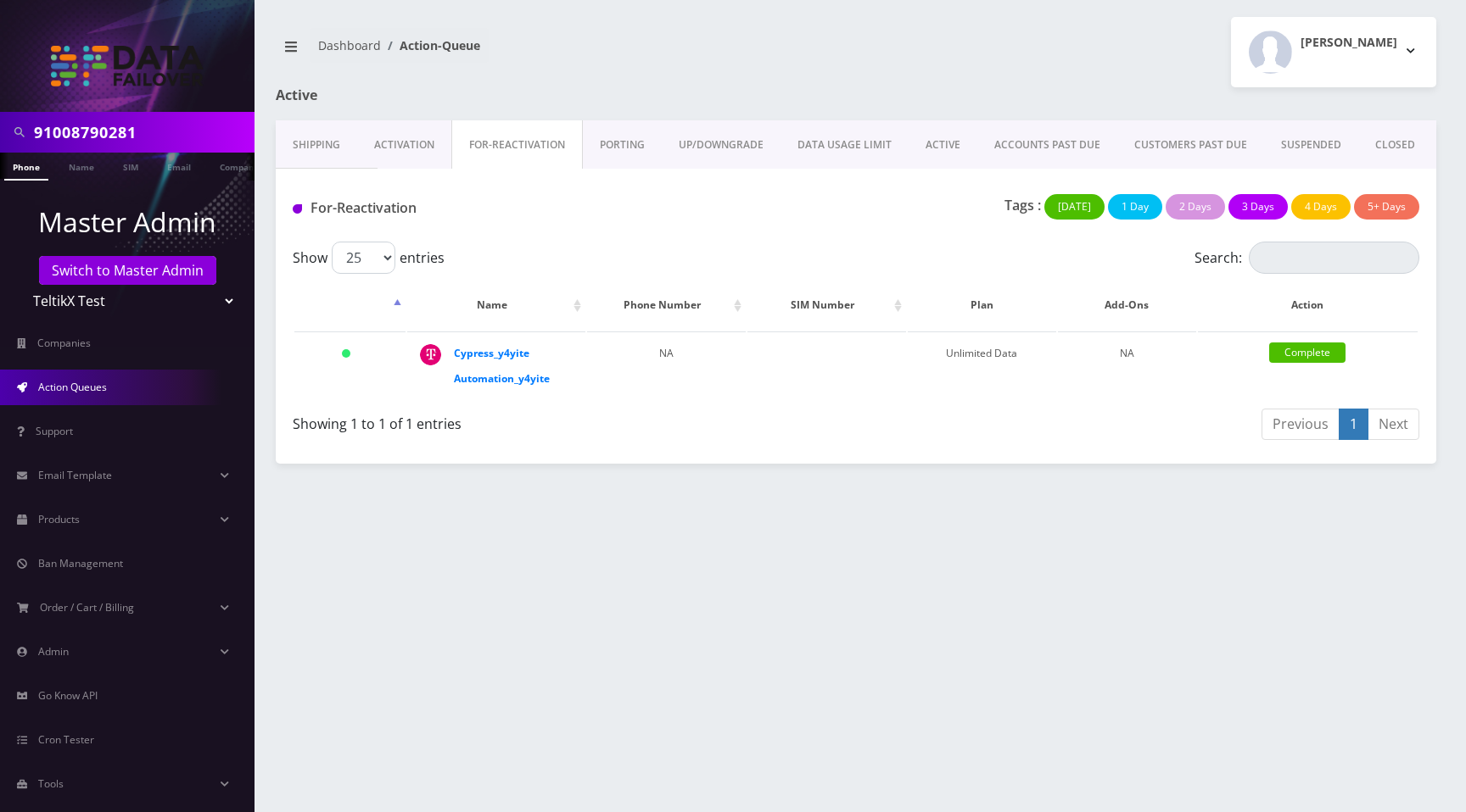
click at [643, 148] on link "PORTING" at bounding box center [622, 145] width 79 height 49
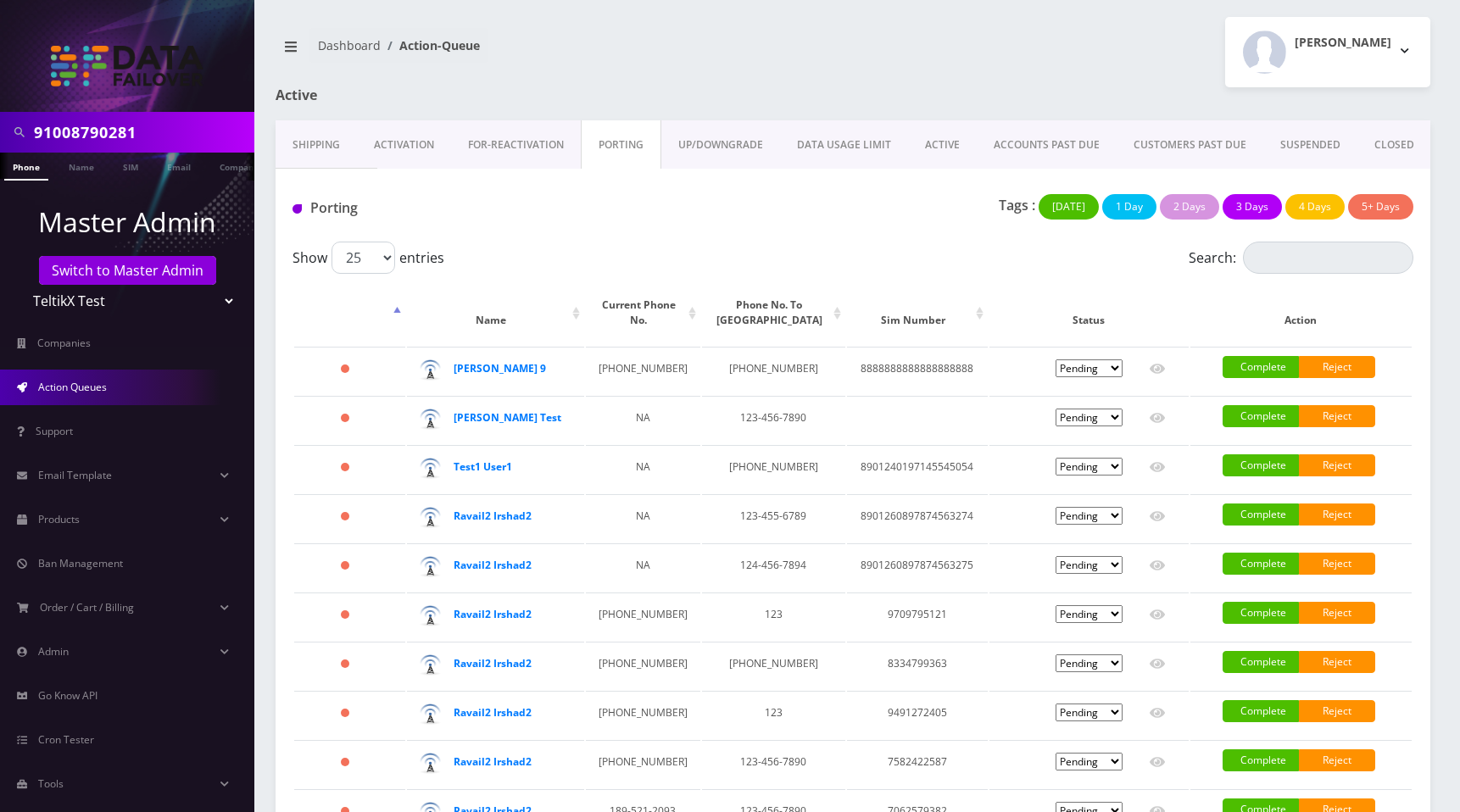
drag, startPoint x: 726, startPoint y: 152, endPoint x: 730, endPoint y: 165, distance: 13.6
click at [726, 152] on link "UP/DOWNGRADE" at bounding box center [720, 145] width 118 height 49
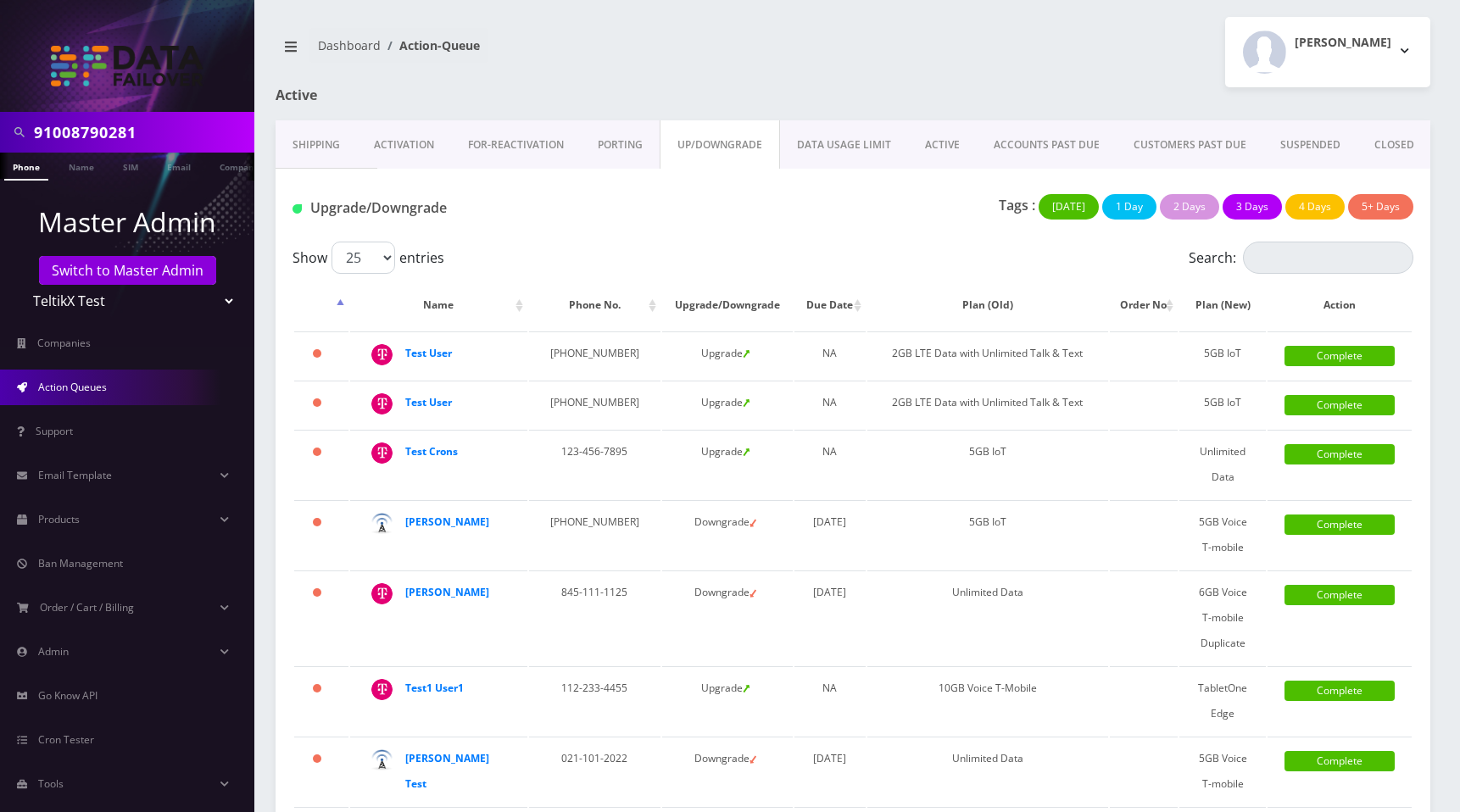
click at [853, 134] on link "DATA USAGE LIMIT" at bounding box center [843, 145] width 128 height 49
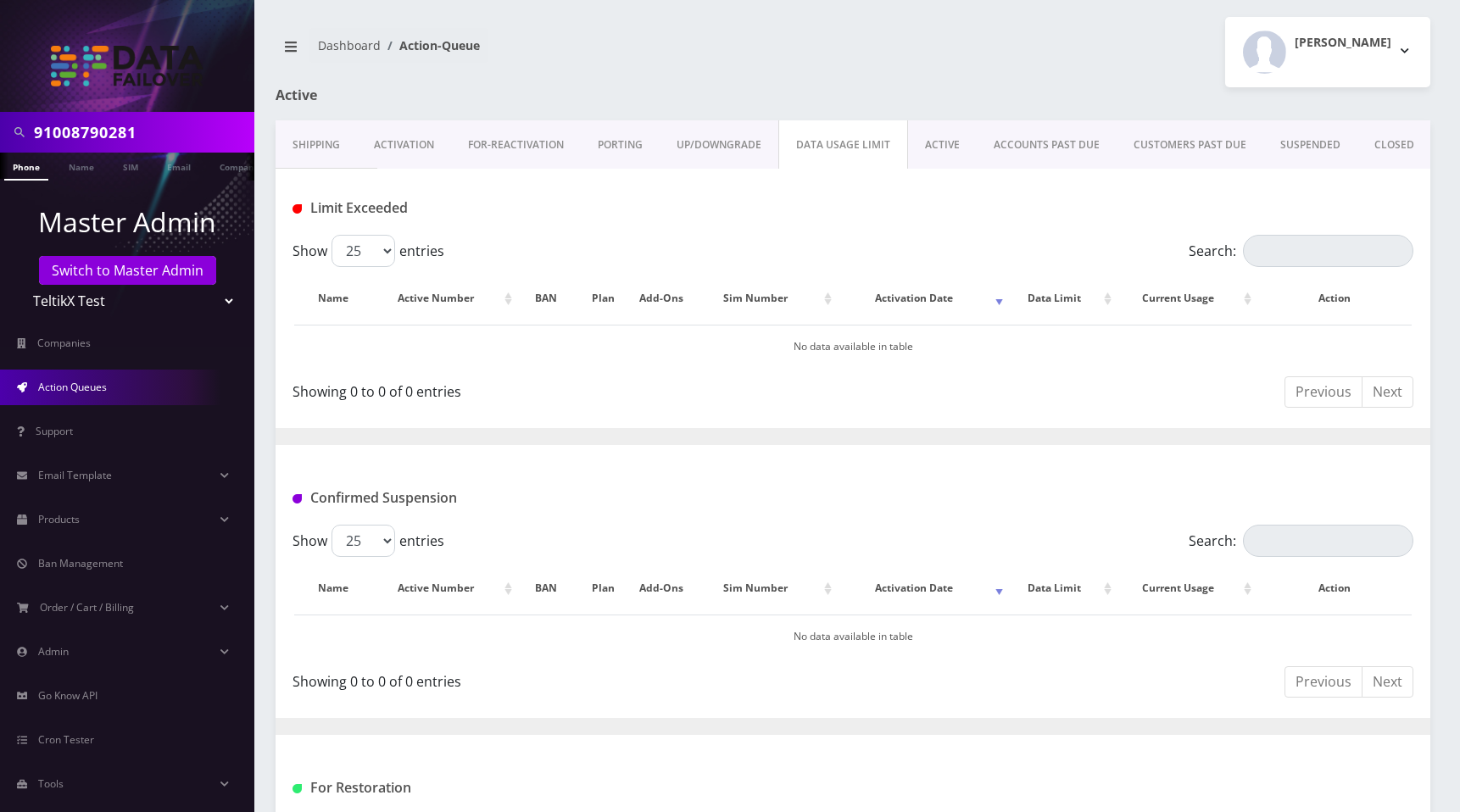
click at [934, 143] on link "ACTIVE" at bounding box center [943, 145] width 69 height 49
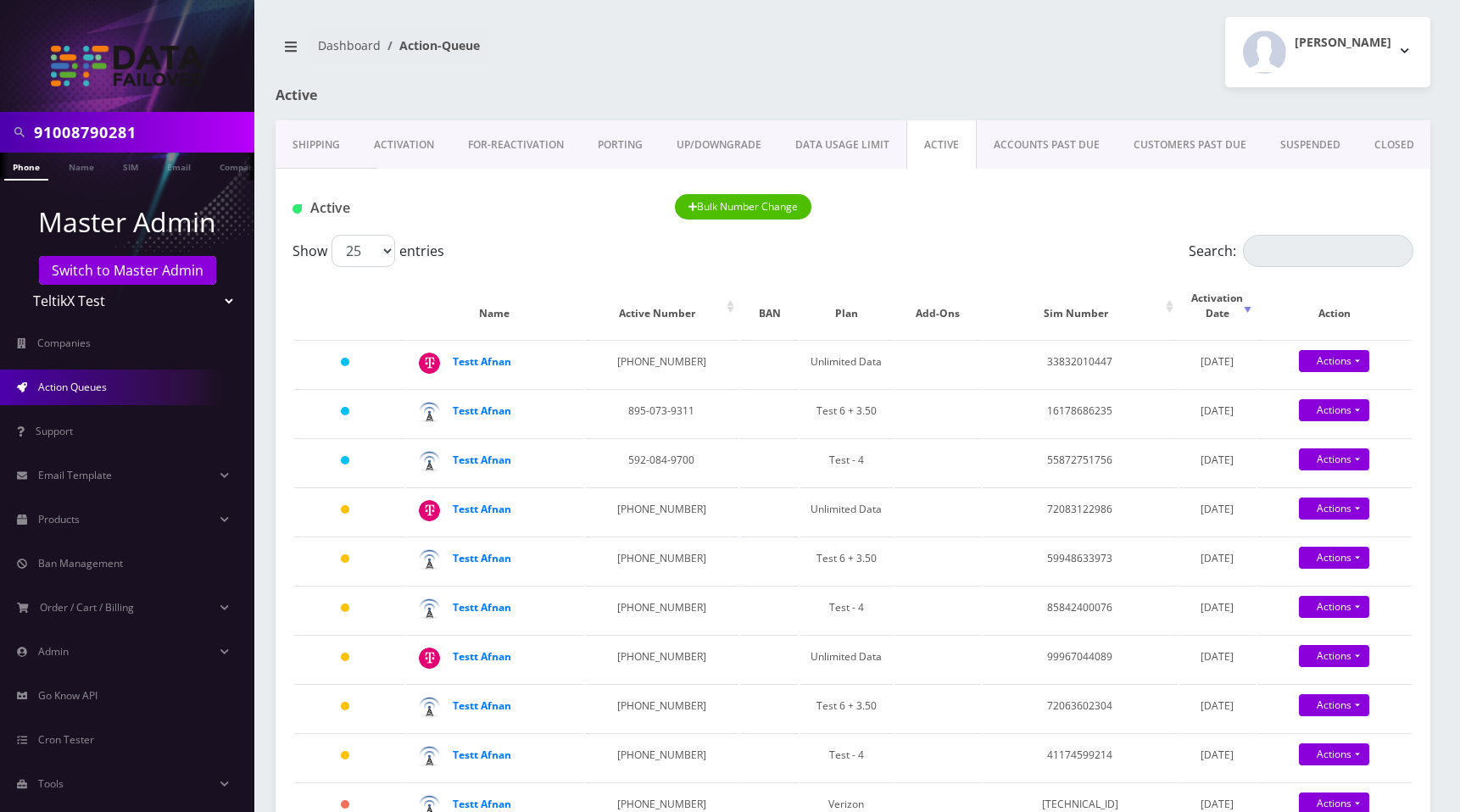
click at [1023, 149] on link "ACCOUNTS PAST DUE" at bounding box center [1047, 145] width 140 height 49
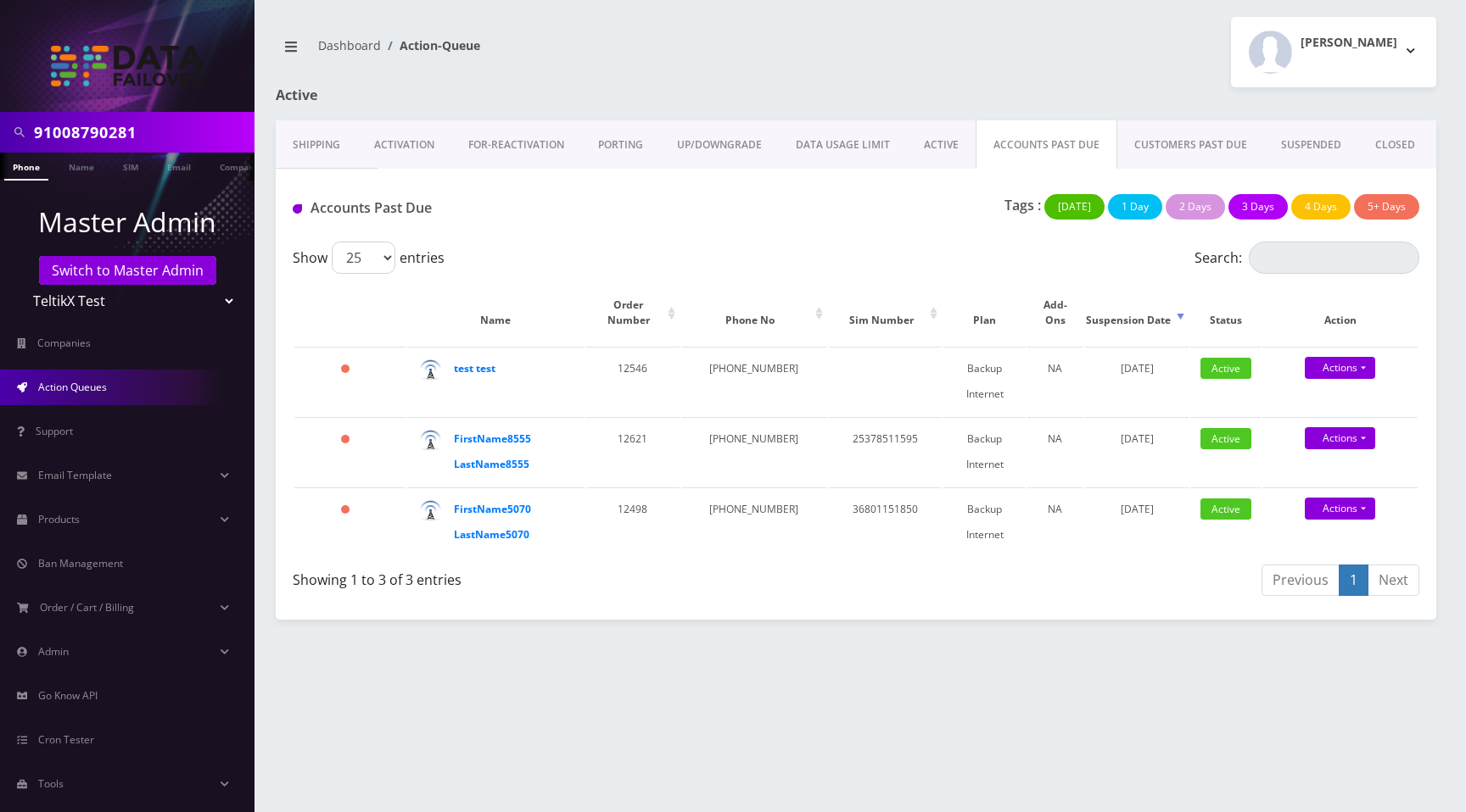
click at [1163, 147] on link "CUSTOMERS PAST DUE" at bounding box center [1190, 145] width 147 height 49
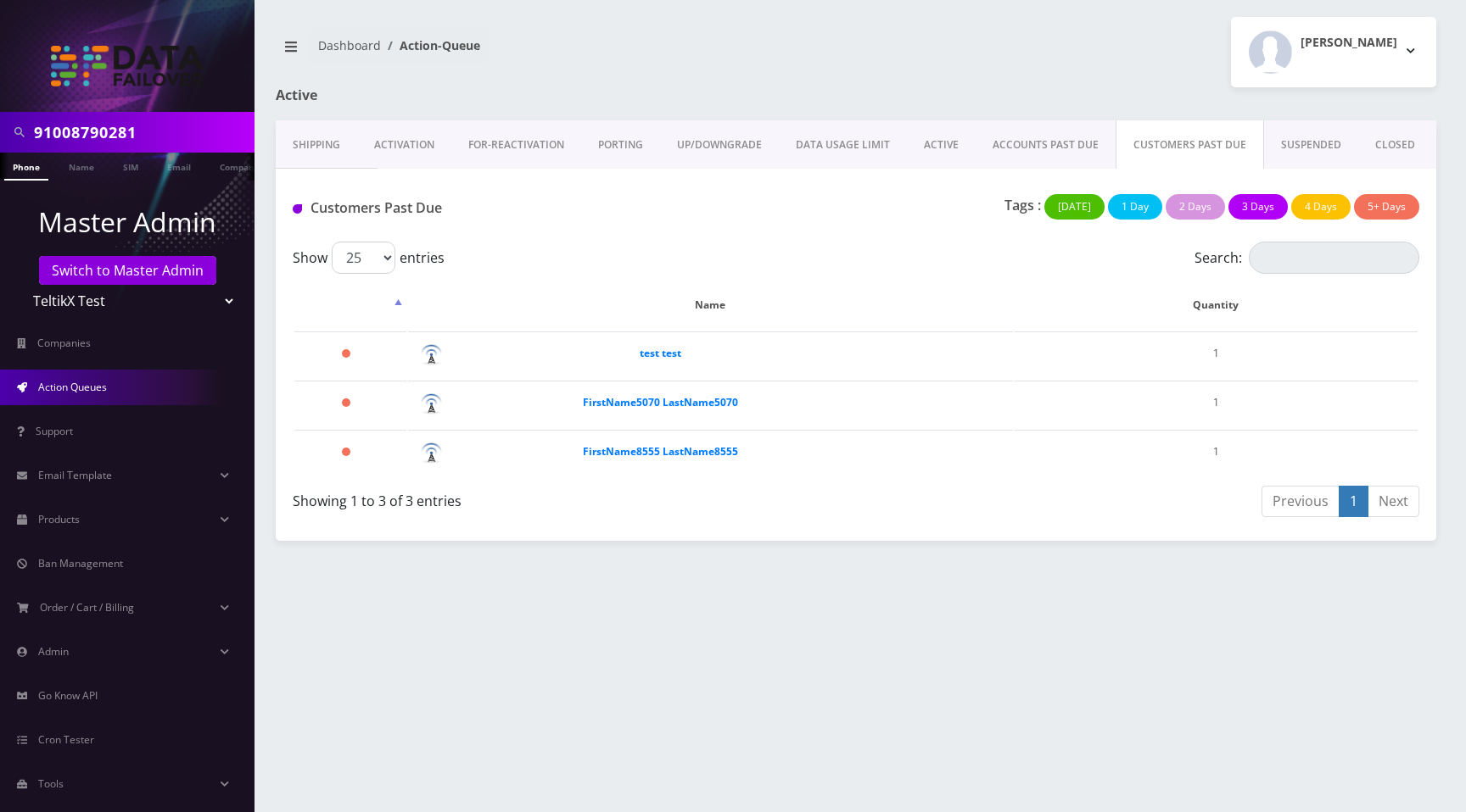
click at [1307, 134] on link "SUSPENDED" at bounding box center [1311, 145] width 94 height 49
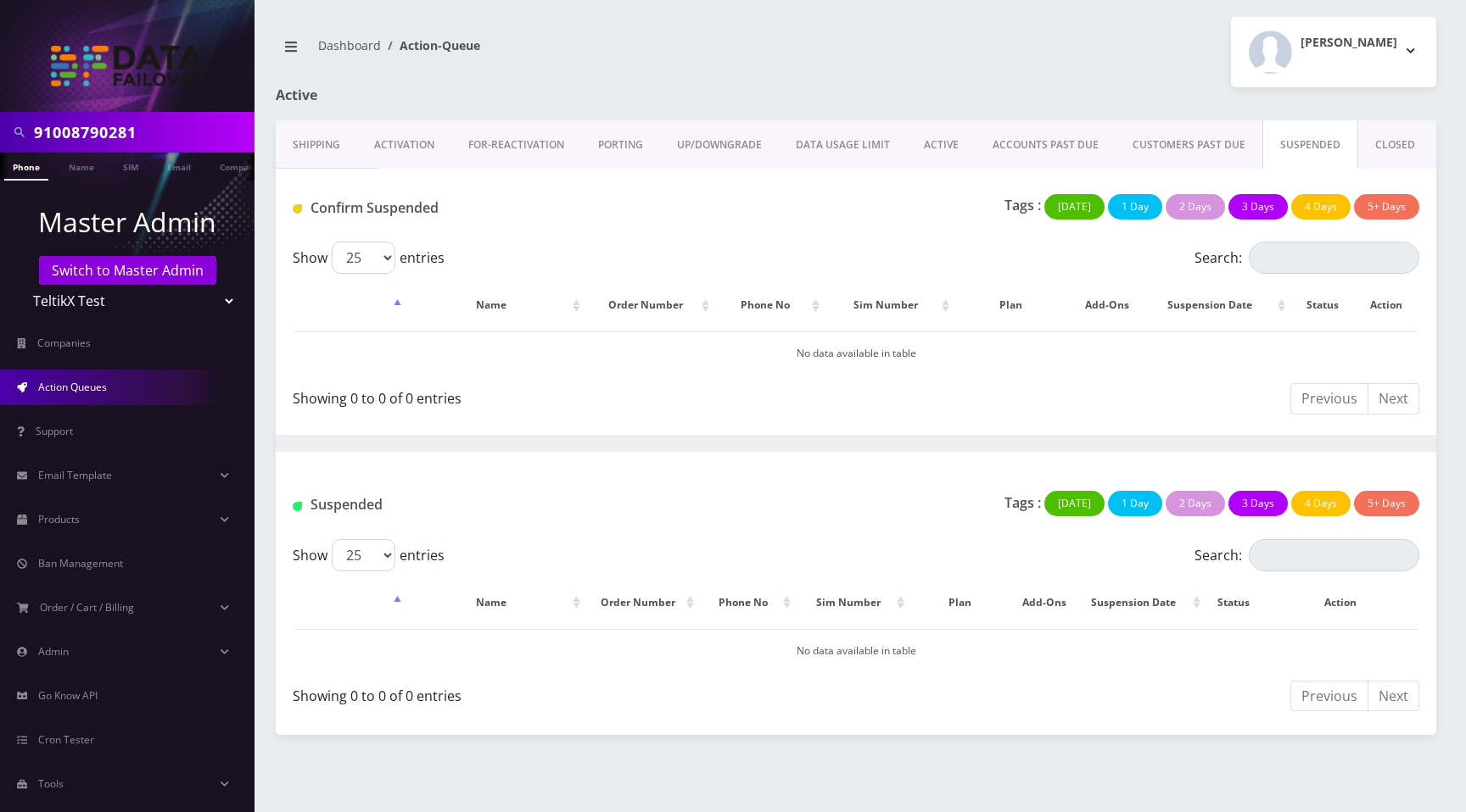
click at [1372, 144] on link "CLOSED" at bounding box center [1395, 145] width 74 height 49
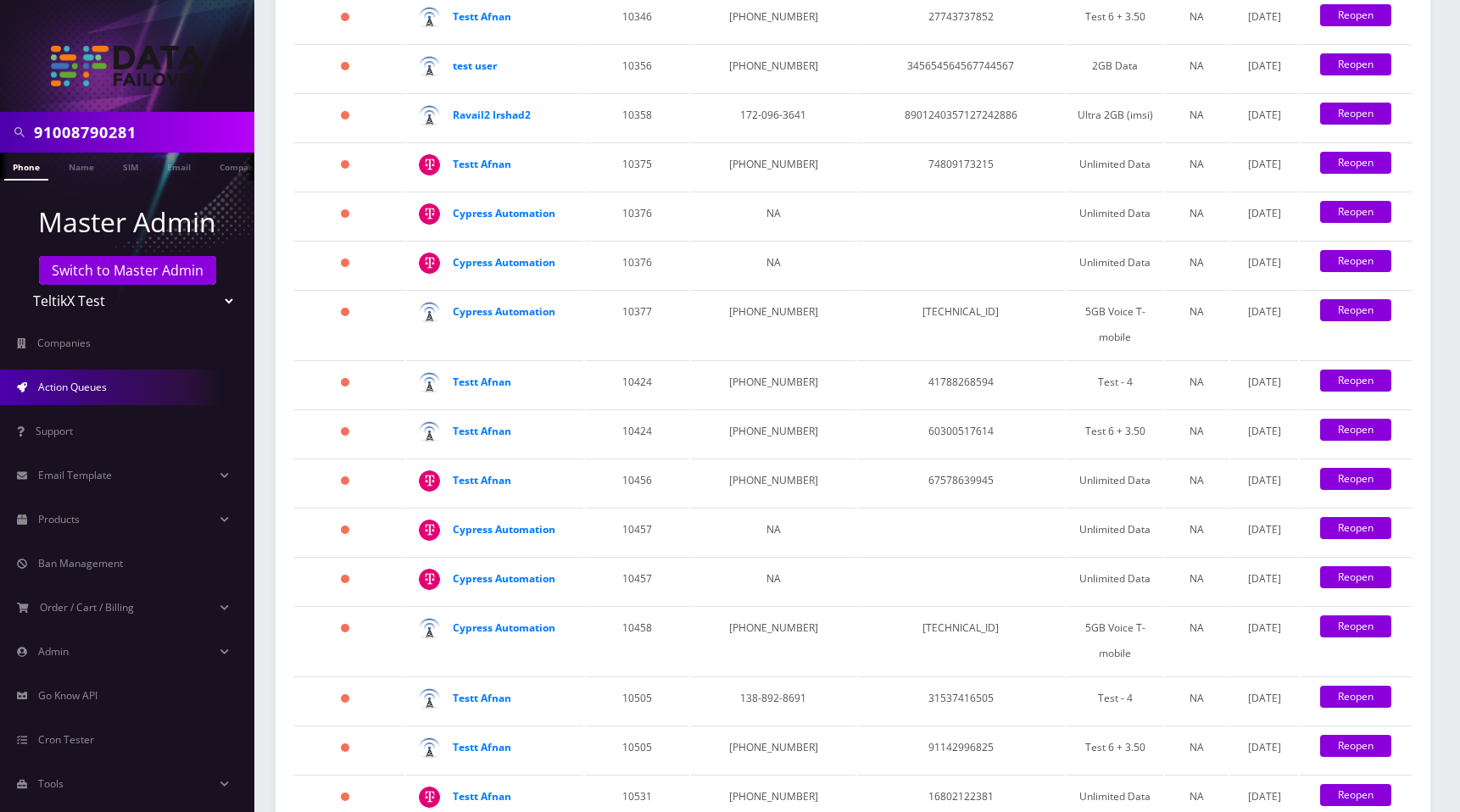
scroll to position [2711, 0]
